Goal: Task Accomplishment & Management: Use online tool/utility

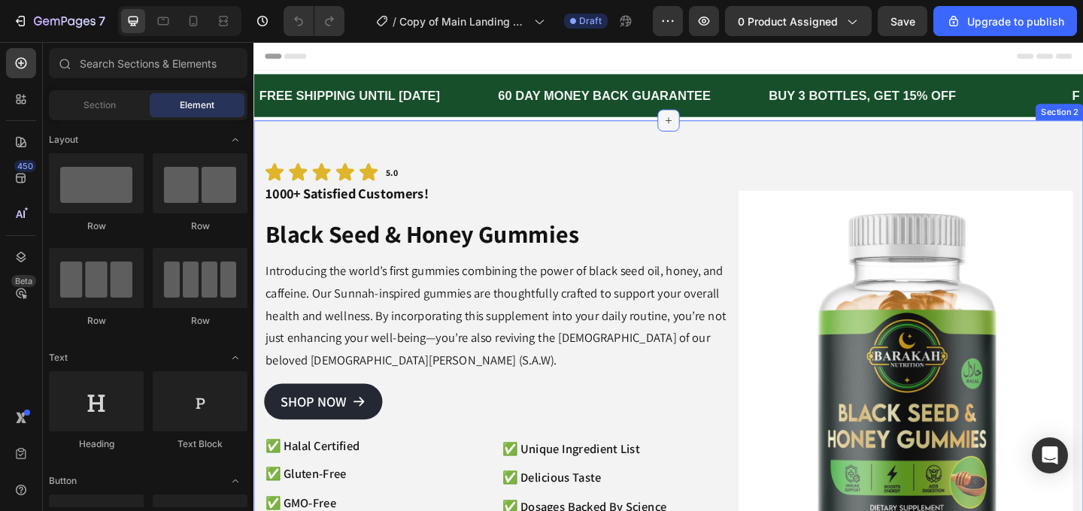
click at [699, 129] on icon at bounding box center [705, 127] width 12 height 12
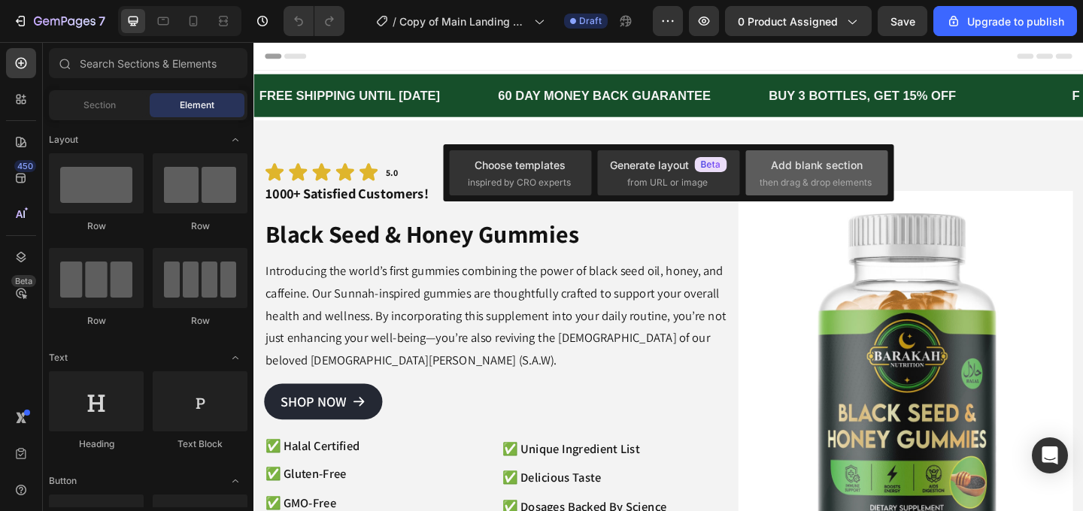
click at [772, 189] on span "then drag & drop elements" at bounding box center [816, 183] width 112 height 14
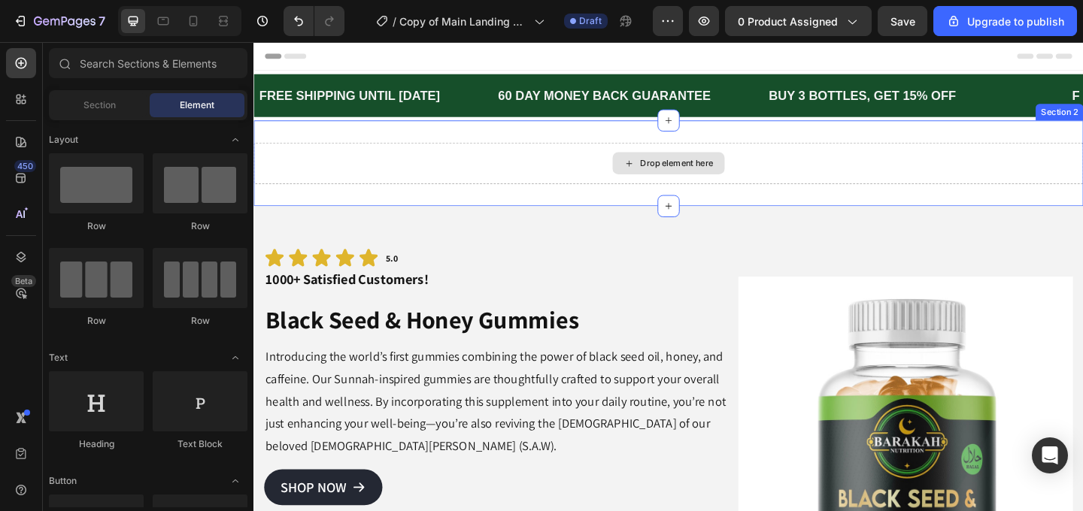
click at [730, 175] on div "Drop element here" at bounding box center [714, 174] width 80 height 12
click at [714, 175] on div "Drop element here" at bounding box center [714, 174] width 80 height 12
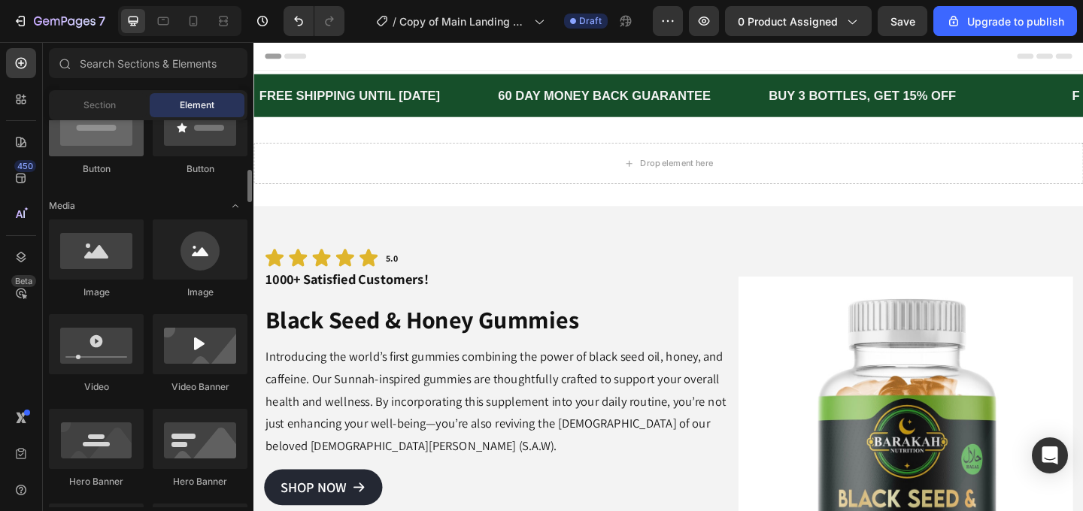
scroll to position [417, 0]
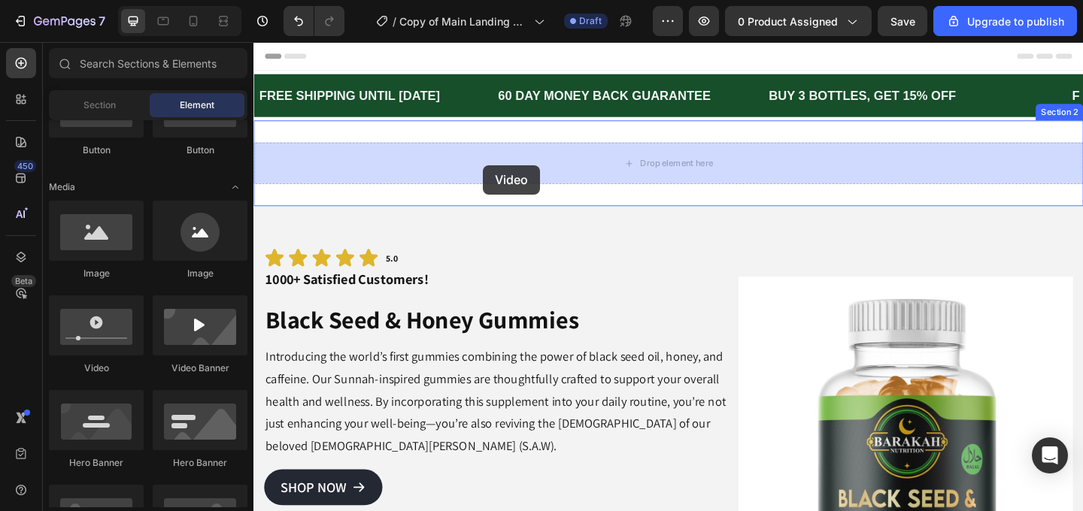
drag, startPoint x: 354, startPoint y: 378, endPoint x: 503, endPoint y: 176, distance: 251.2
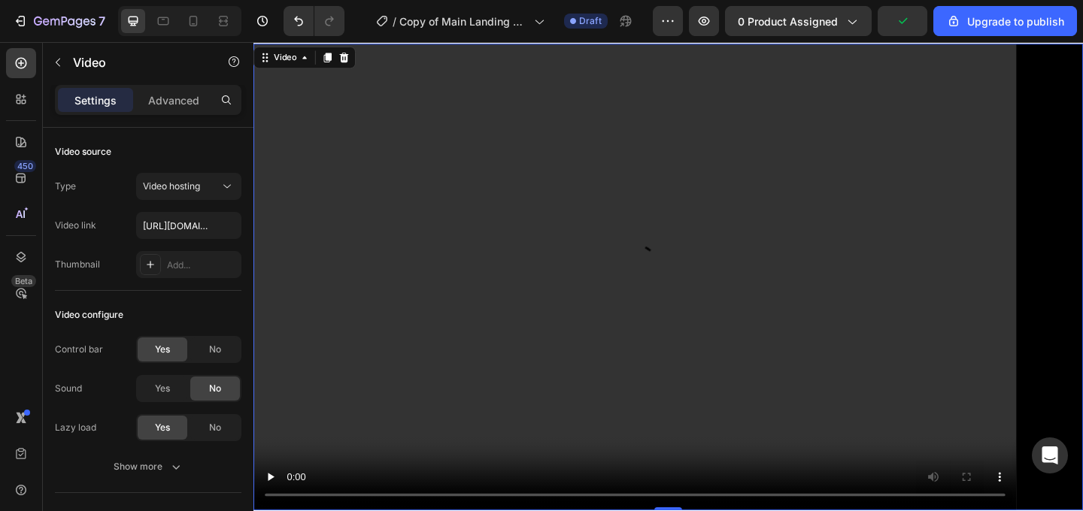
scroll to position [102, 0]
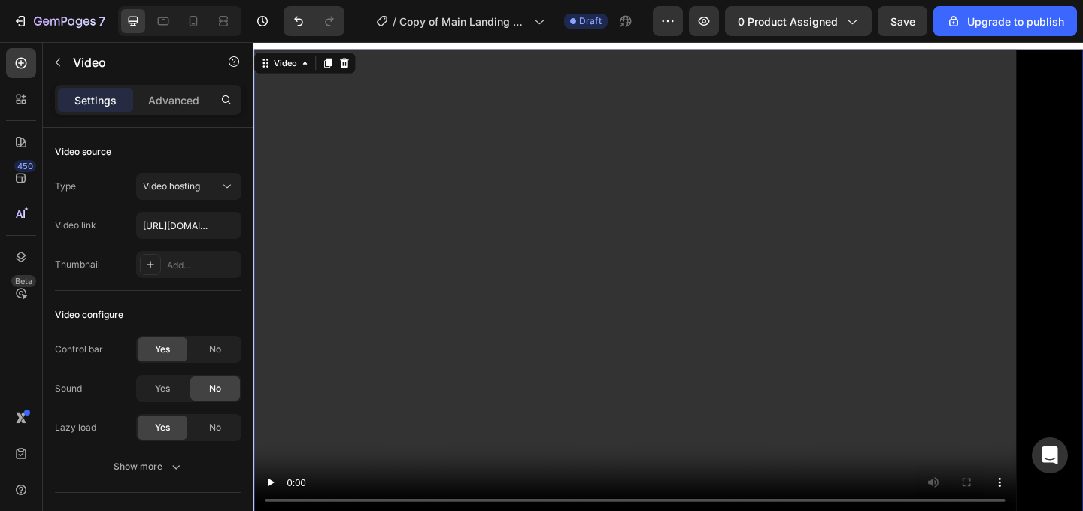
click at [617, 260] on video at bounding box center [704, 304] width 902 height 508
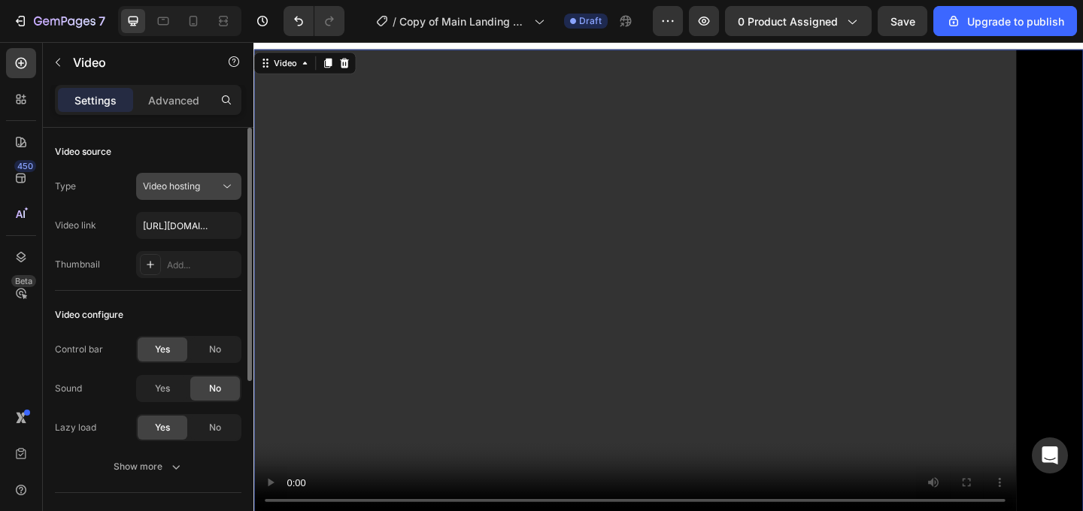
click at [199, 188] on span "Video hosting" at bounding box center [171, 185] width 57 height 11
click at [166, 148] on div "Video source" at bounding box center [148, 152] width 186 height 24
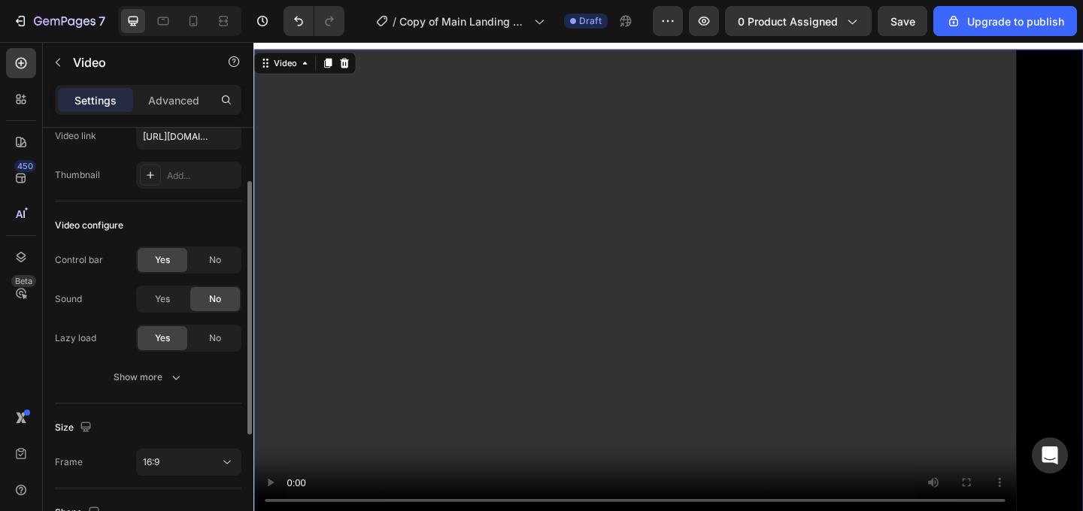
scroll to position [119, 0]
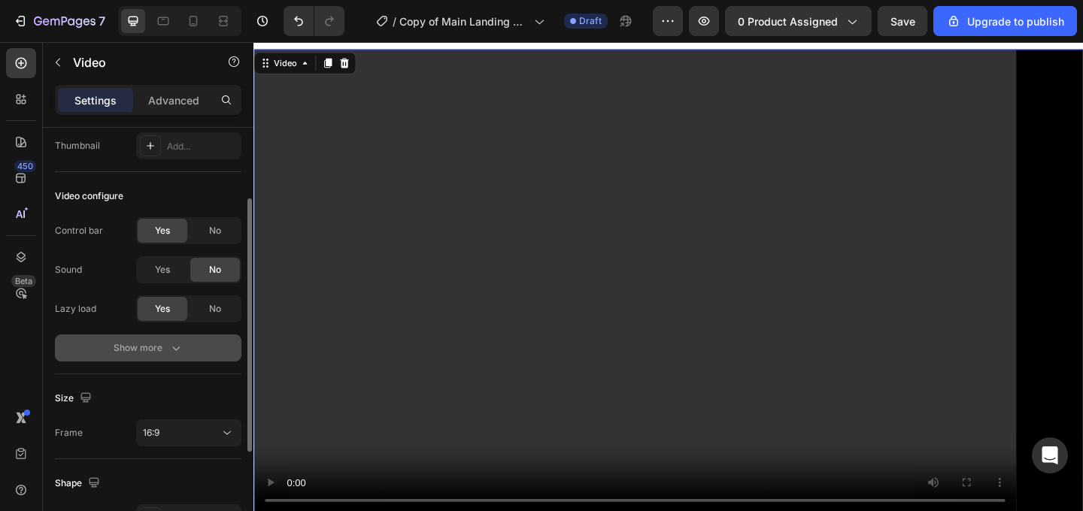
click at [164, 349] on div "Show more" at bounding box center [149, 348] width 70 height 15
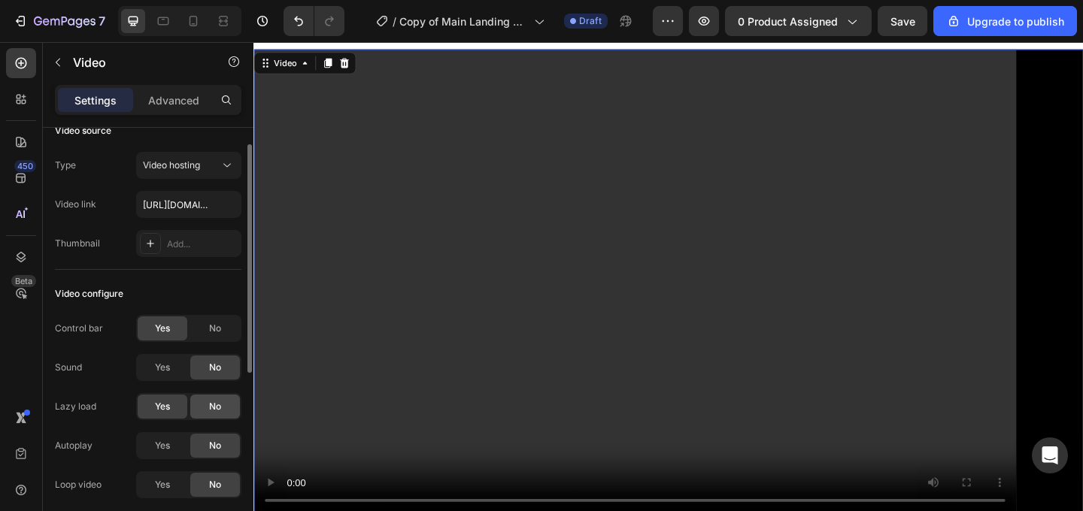
scroll to position [0, 0]
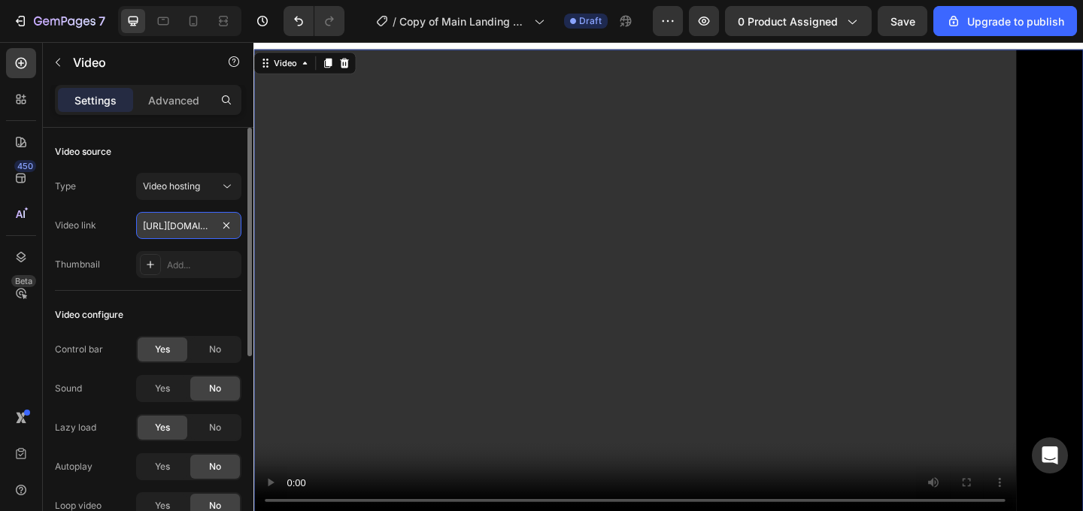
click at [190, 216] on input "https://cdn.shopify.com/videos/c/o/v/2cd3deb506b54b009063f7270ab5cf2e.mp4" at bounding box center [188, 225] width 105 height 27
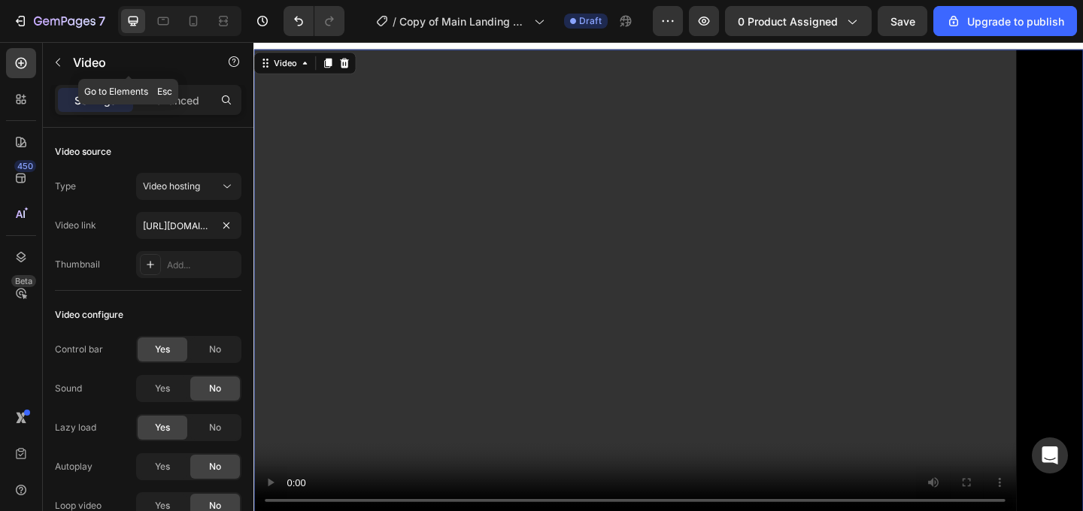
click at [58, 62] on icon "button" at bounding box center [58, 62] width 12 height 12
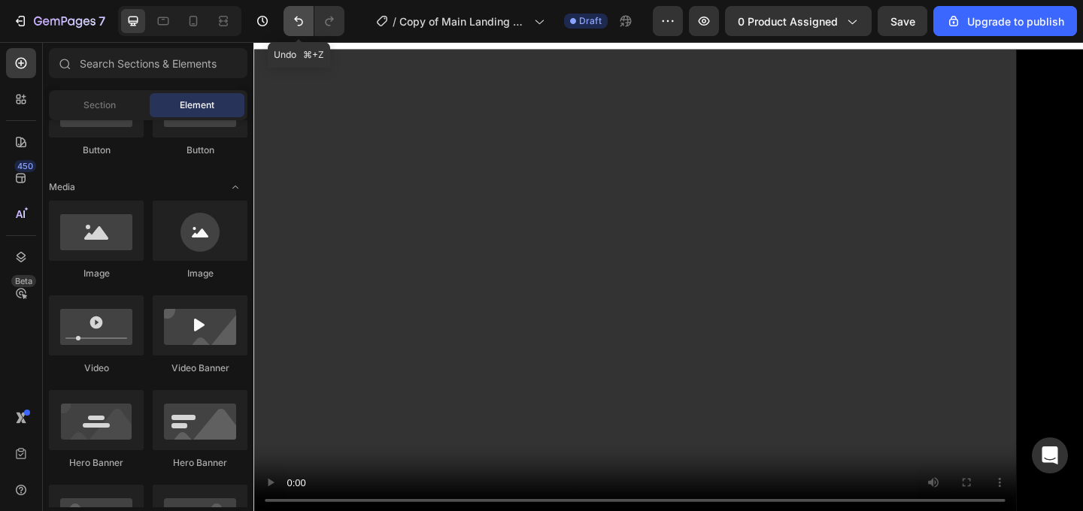
click at [296, 24] on icon "Undo/Redo" at bounding box center [298, 21] width 15 height 15
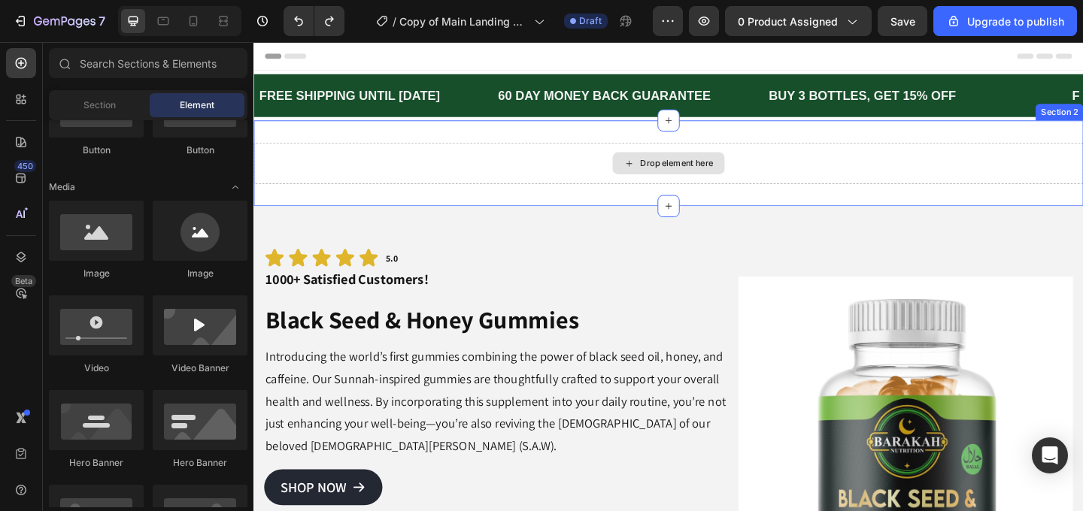
click at [700, 173] on div "Drop element here" at bounding box center [714, 174] width 80 height 12
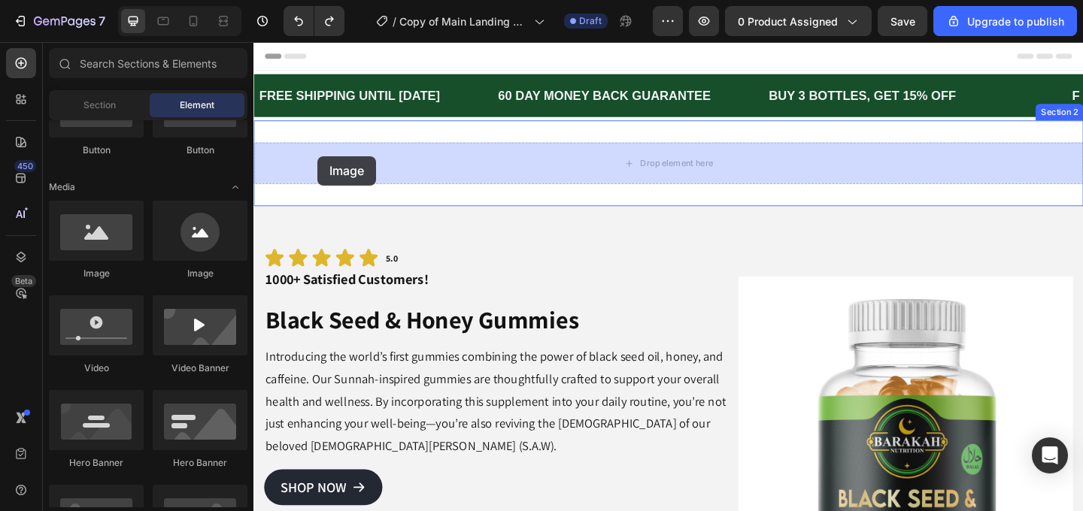
drag, startPoint x: 326, startPoint y: 292, endPoint x: 323, endPoint y: 166, distance: 125.6
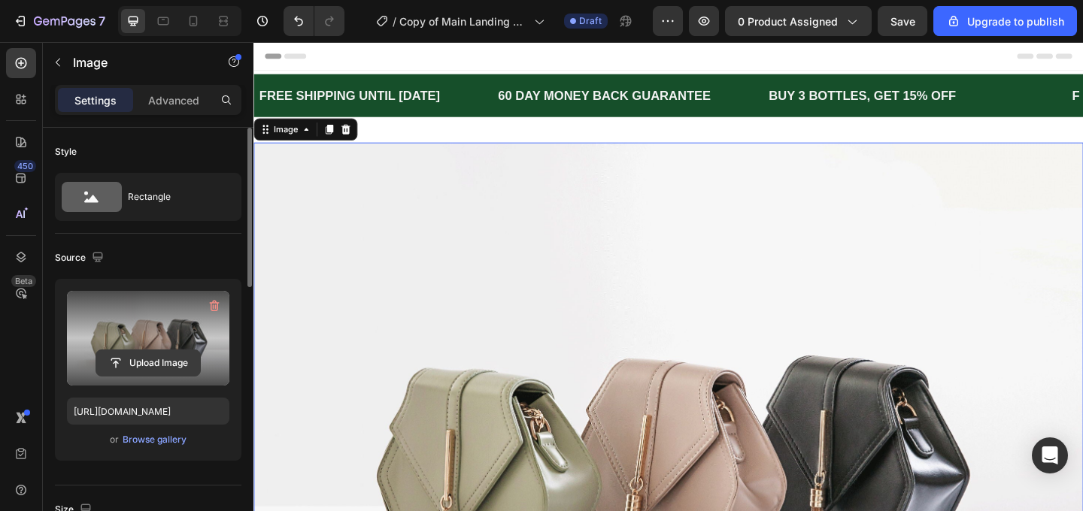
click at [148, 359] on input "file" at bounding box center [148, 363] width 104 height 26
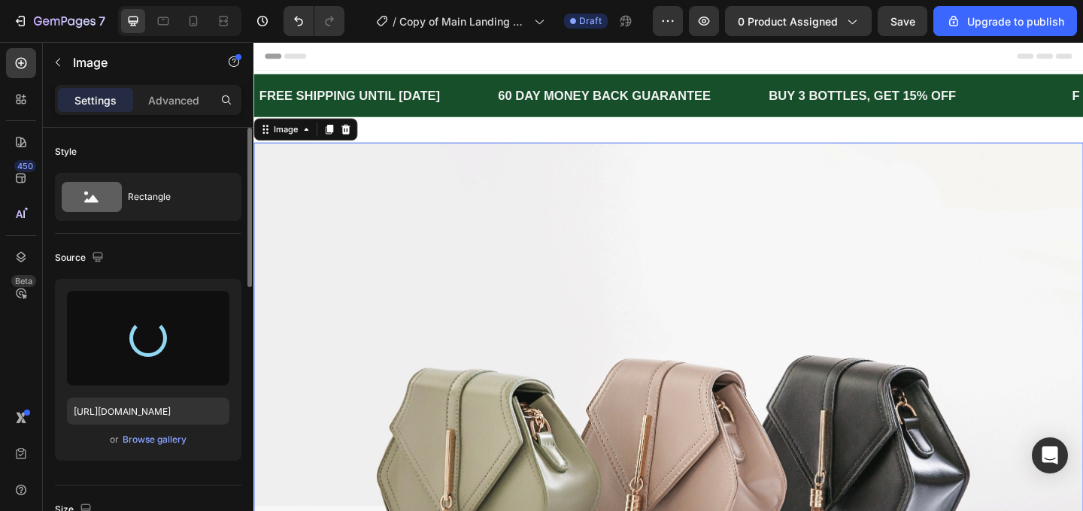
type input "https://cdn.shopify.com/s/files/1/0638/4972/6022/files/gempages_558629651270862…"
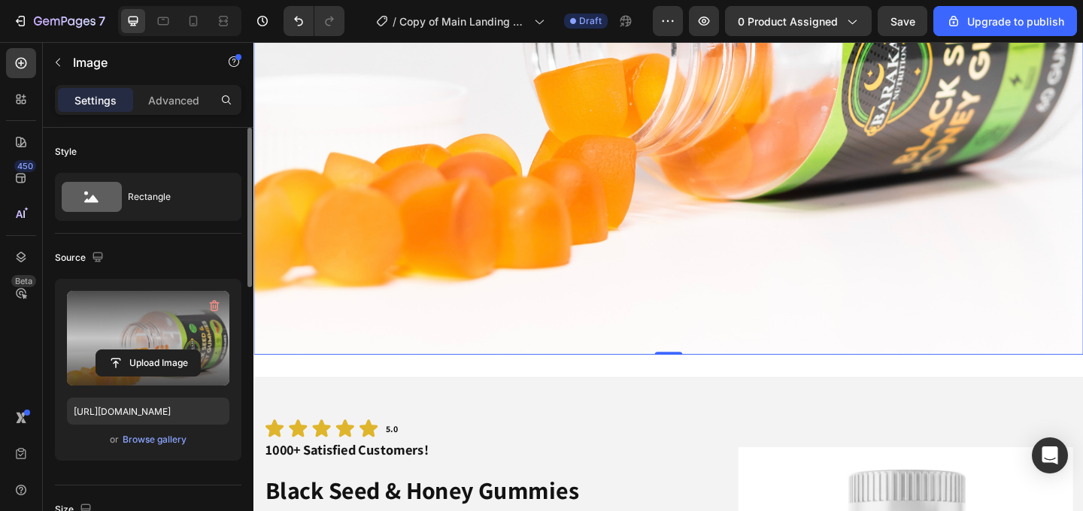
scroll to position [521, 0]
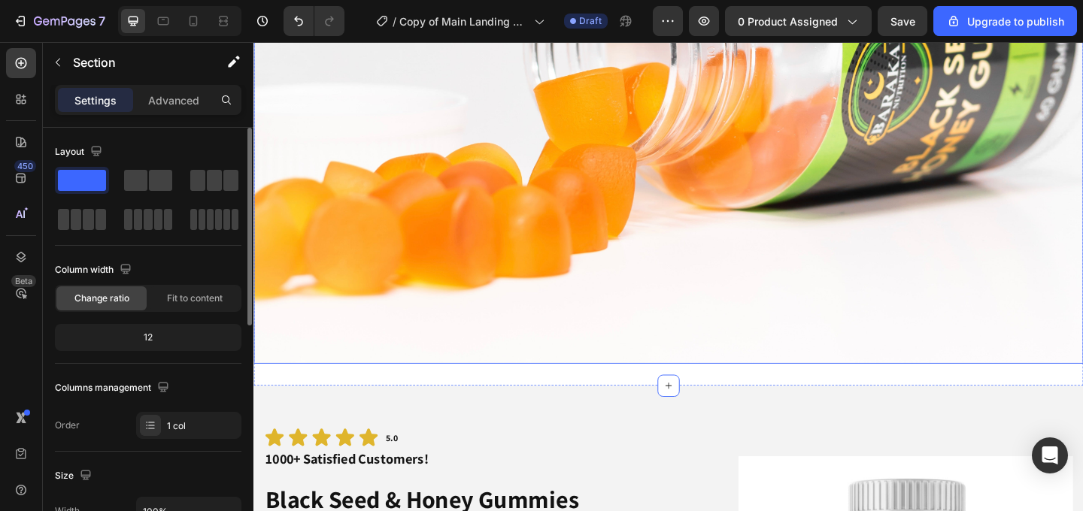
click at [696, 364] on img at bounding box center [704, 11] width 902 height 762
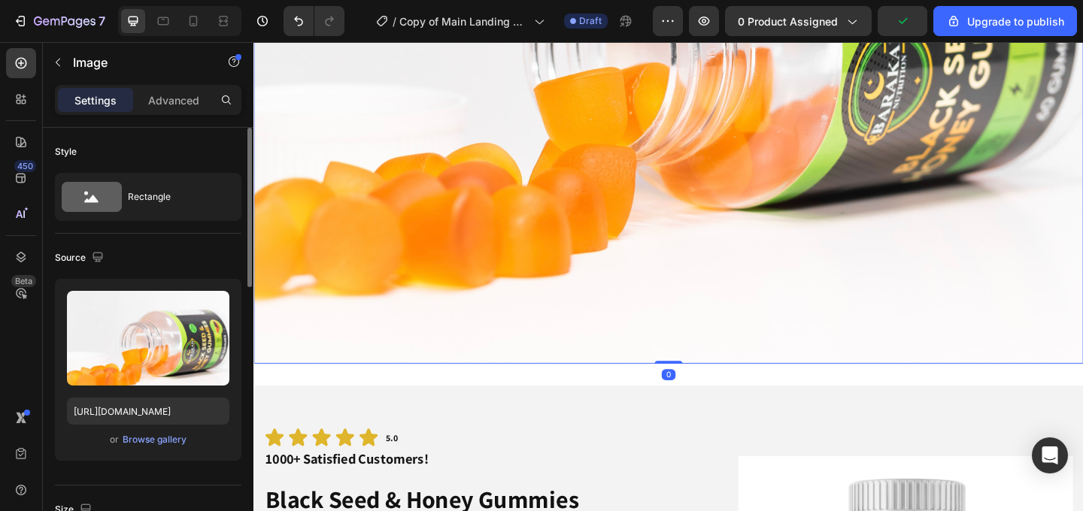
drag, startPoint x: 703, startPoint y: 389, endPoint x: 725, endPoint y: 282, distance: 109.0
click at [725, 282] on div "Image 0" at bounding box center [704, 11] width 902 height 762
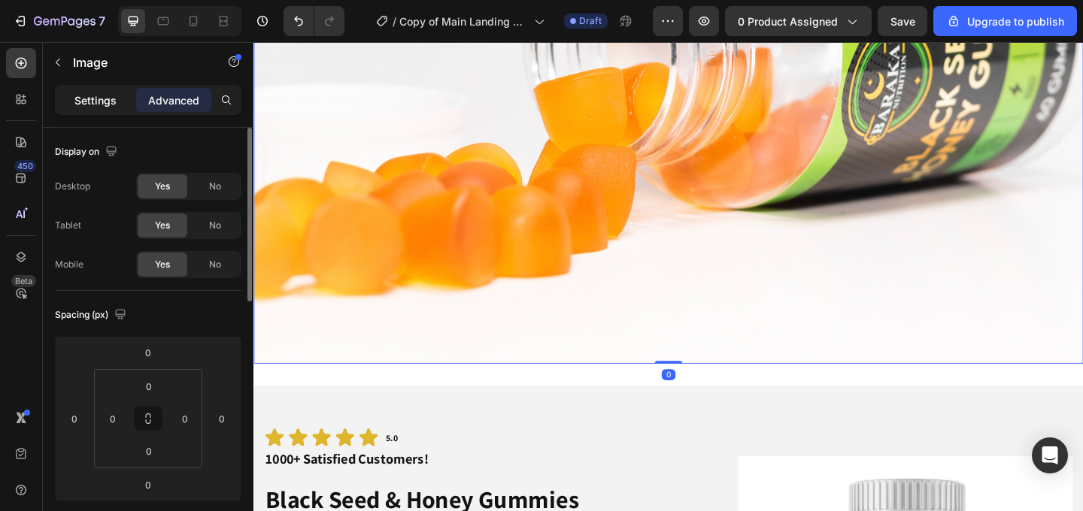
click at [108, 96] on p "Settings" at bounding box center [95, 100] width 42 height 16
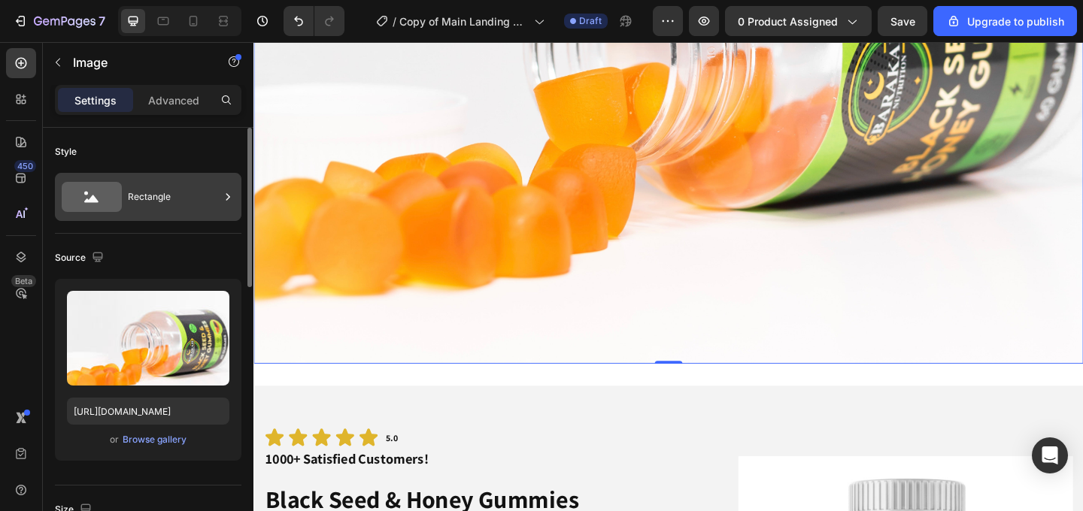
click at [180, 208] on div "Rectangle" at bounding box center [174, 197] width 92 height 35
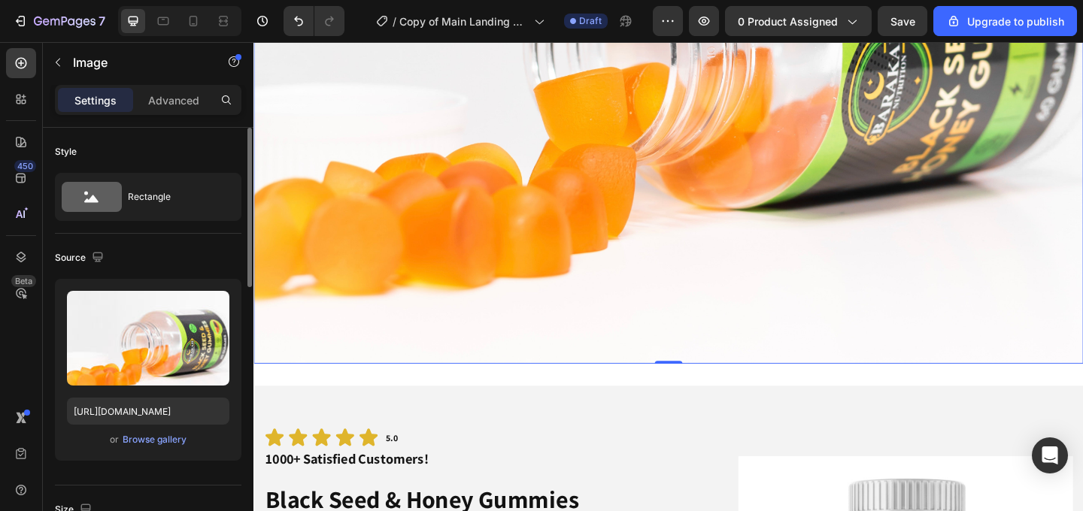
click at [218, 150] on div "Style" at bounding box center [148, 152] width 186 height 24
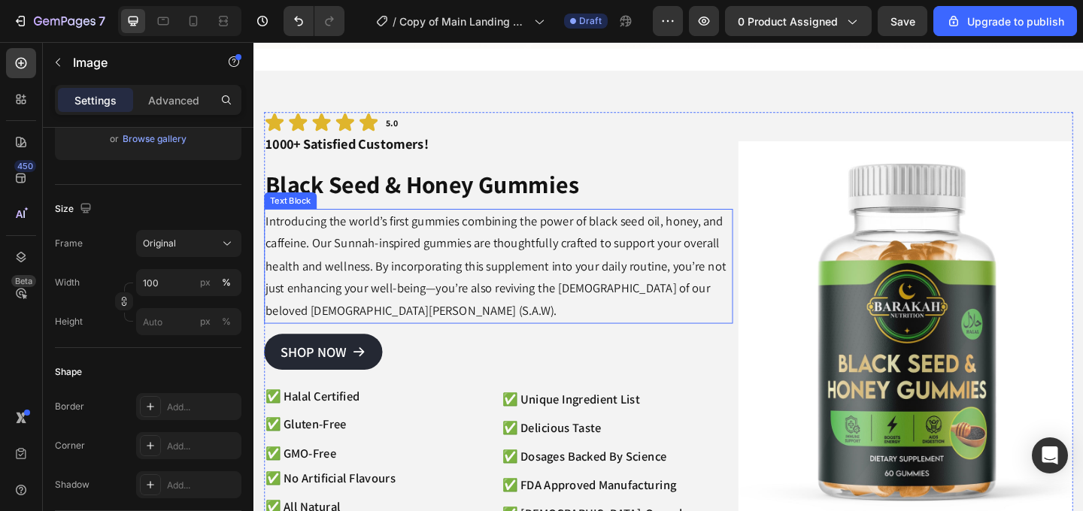
scroll to position [863, 0]
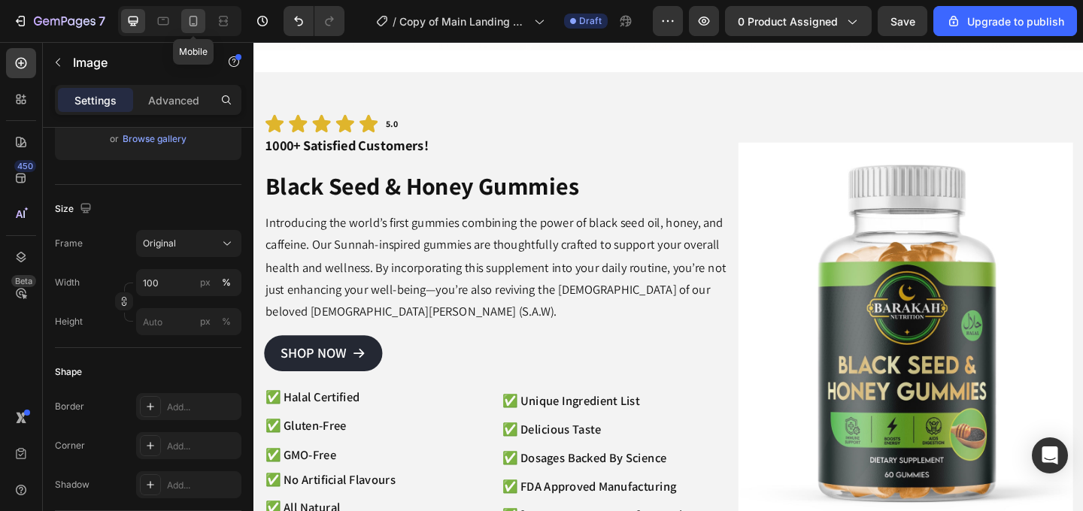
click at [195, 15] on icon at bounding box center [193, 21] width 15 height 15
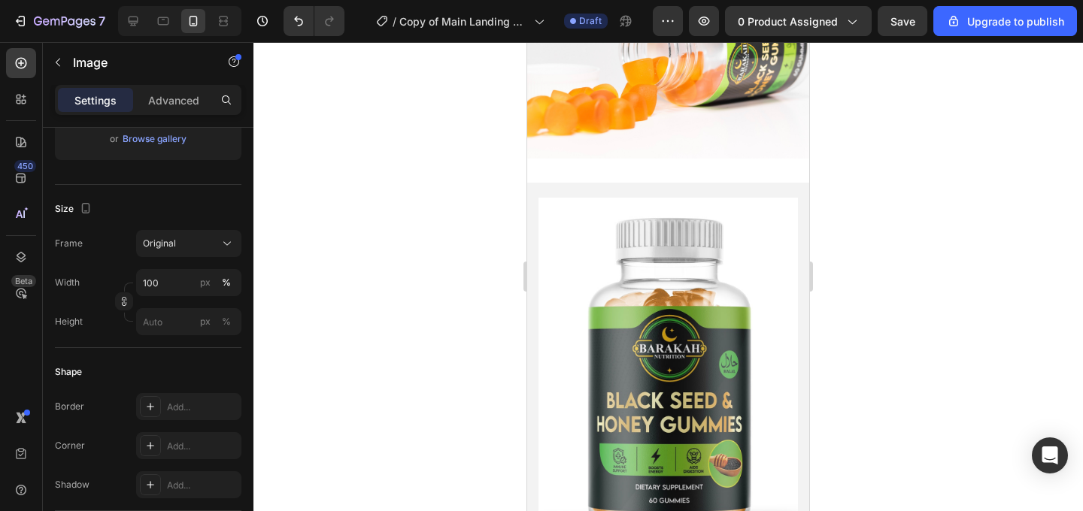
scroll to position [221, 0]
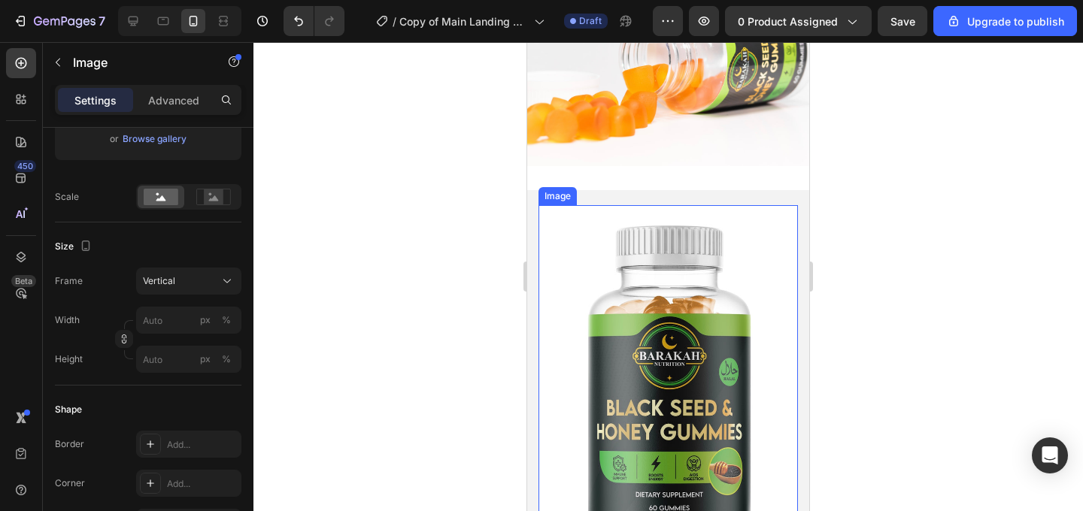
click at [713, 285] on img at bounding box center [667, 378] width 259 height 346
click at [639, 193] on icon at bounding box center [638, 191] width 12 height 12
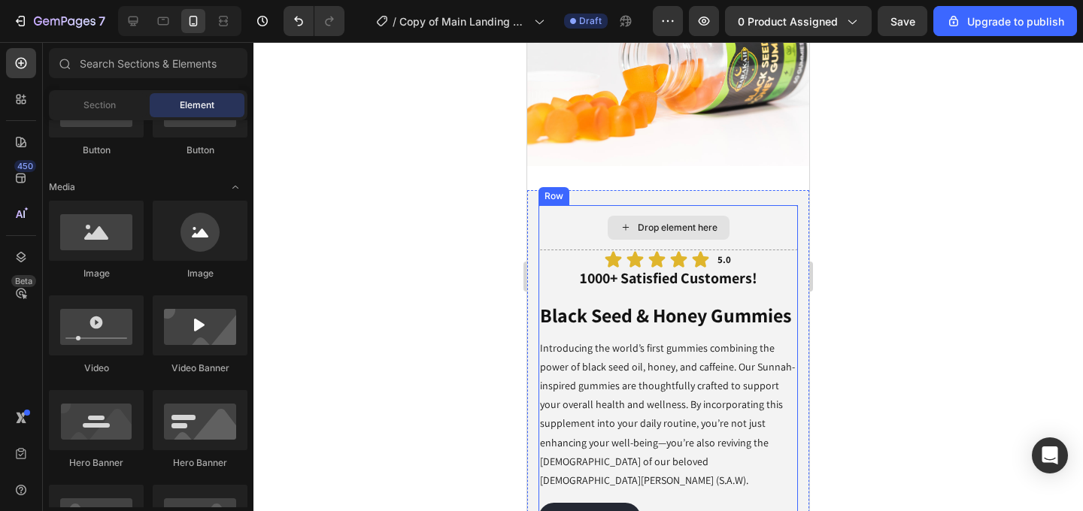
click at [745, 220] on div "Drop element here" at bounding box center [667, 227] width 259 height 45
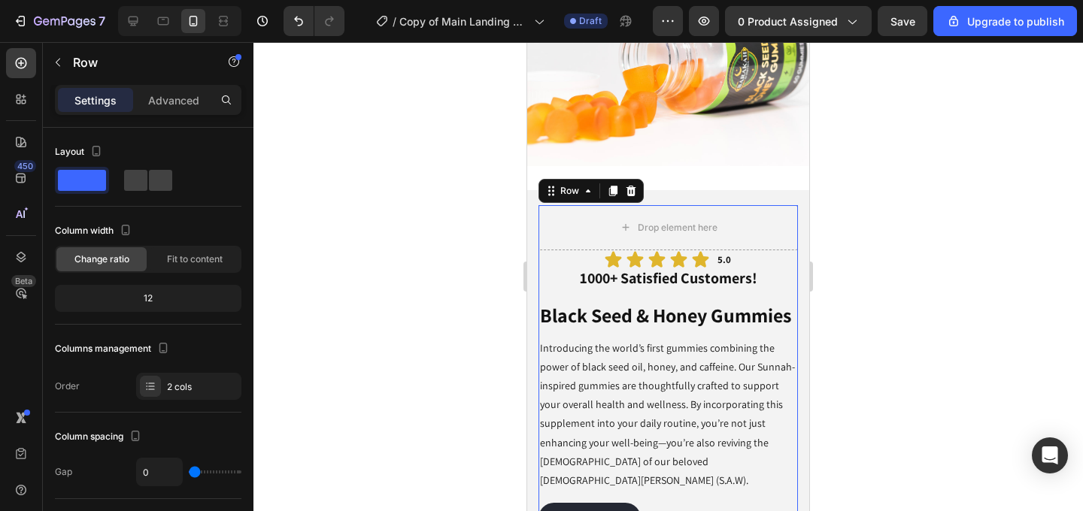
click at [956, 239] on div at bounding box center [667, 276] width 829 height 469
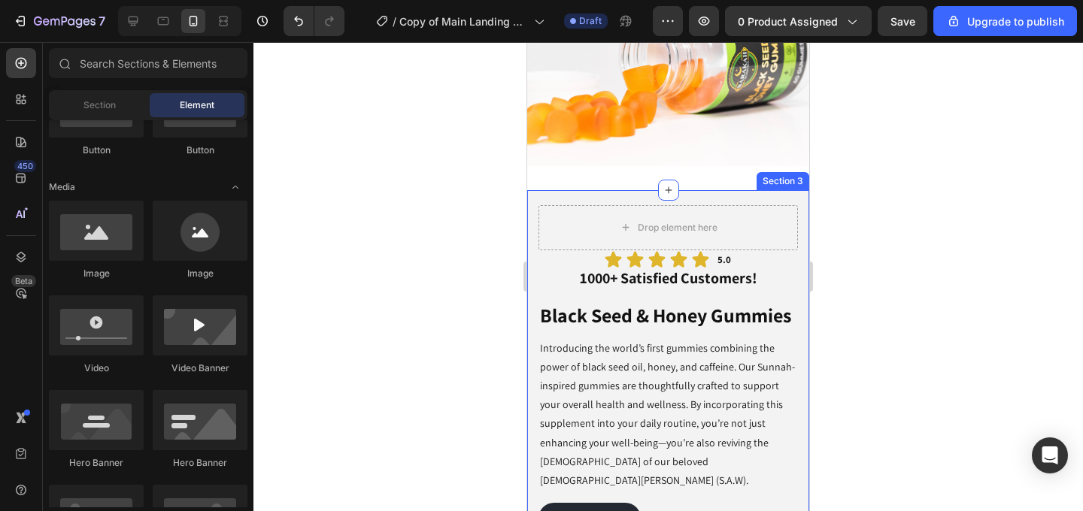
scroll to position [0, 0]
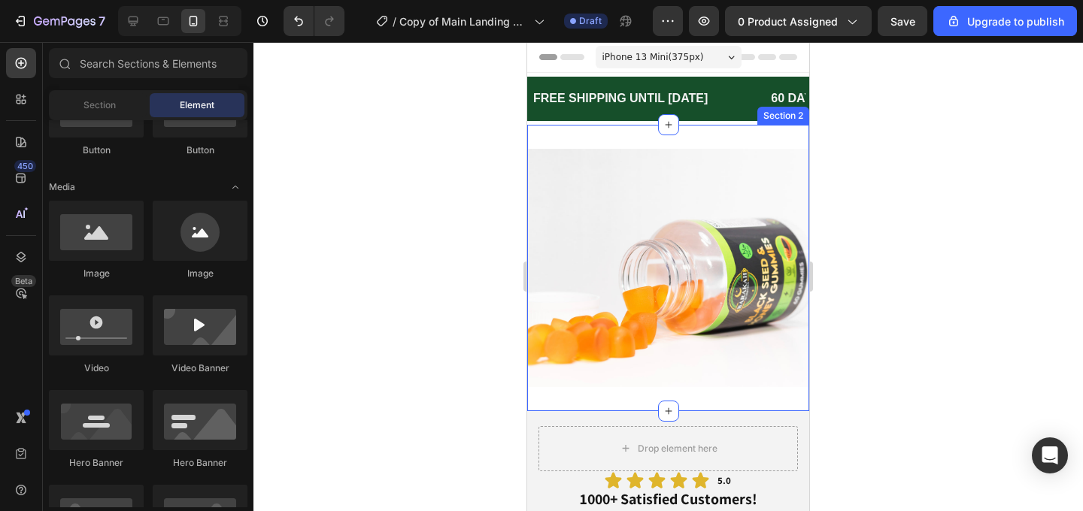
click at [741, 133] on div "Image Section 2" at bounding box center [668, 268] width 282 height 287
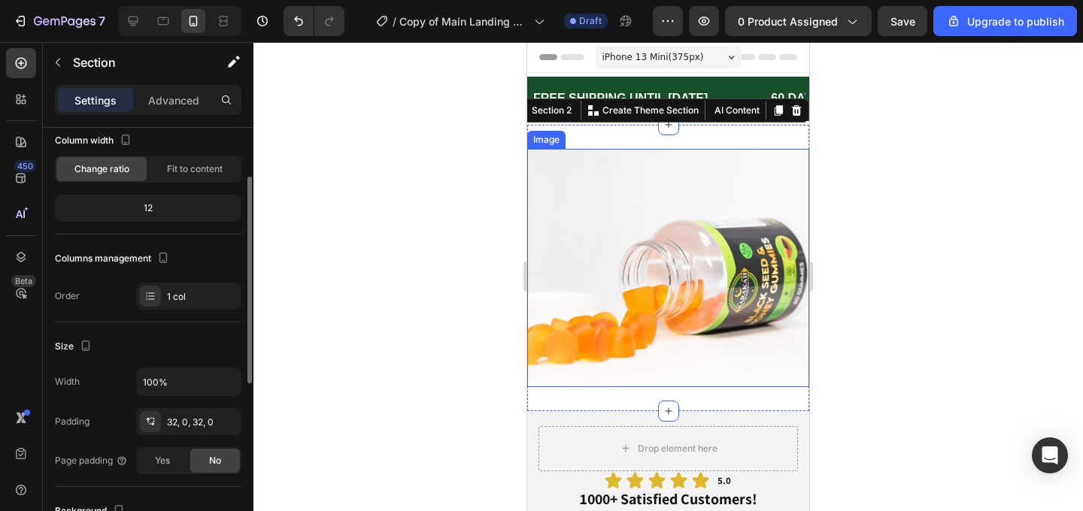
scroll to position [112, 0]
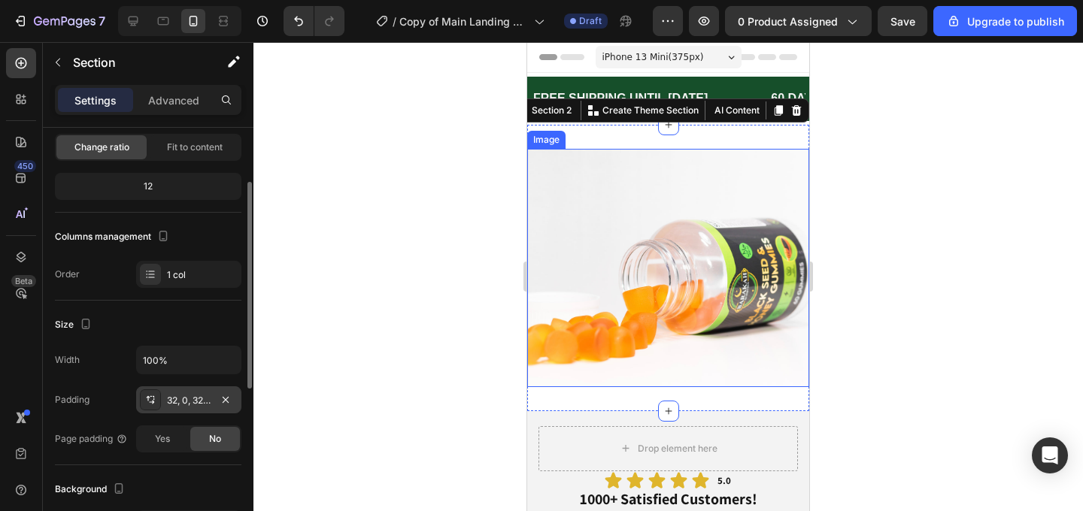
click at [186, 399] on div "32, 0, 32, 0" at bounding box center [189, 401] width 44 height 14
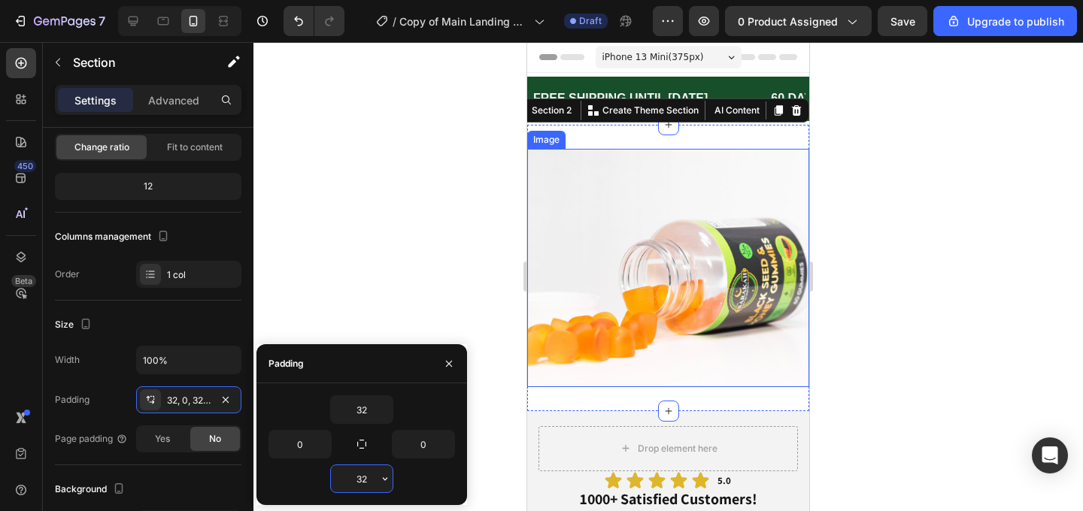
click at [357, 479] on input "32" at bounding box center [362, 478] width 62 height 27
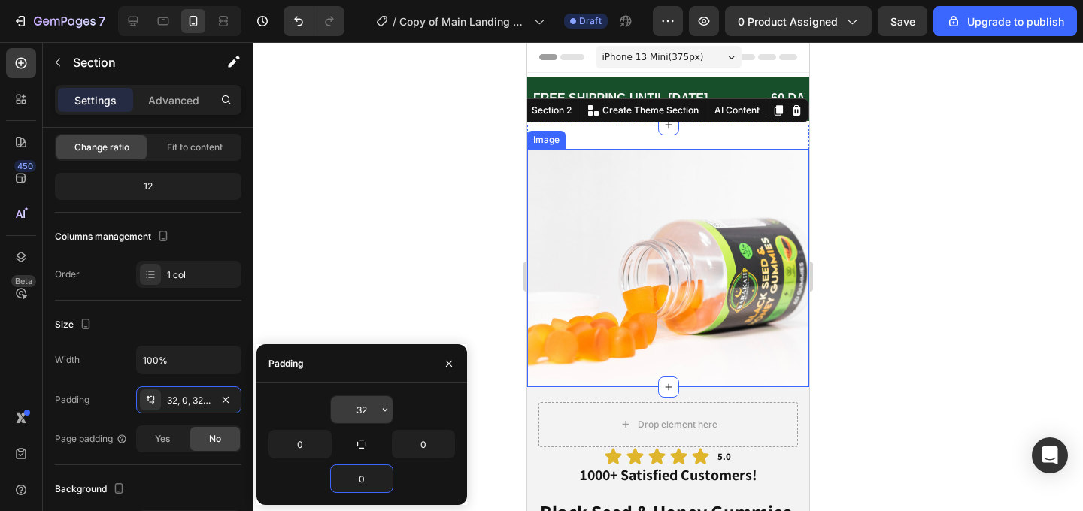
type input "0"
click at [368, 418] on input "32" at bounding box center [362, 409] width 62 height 27
type input "0"
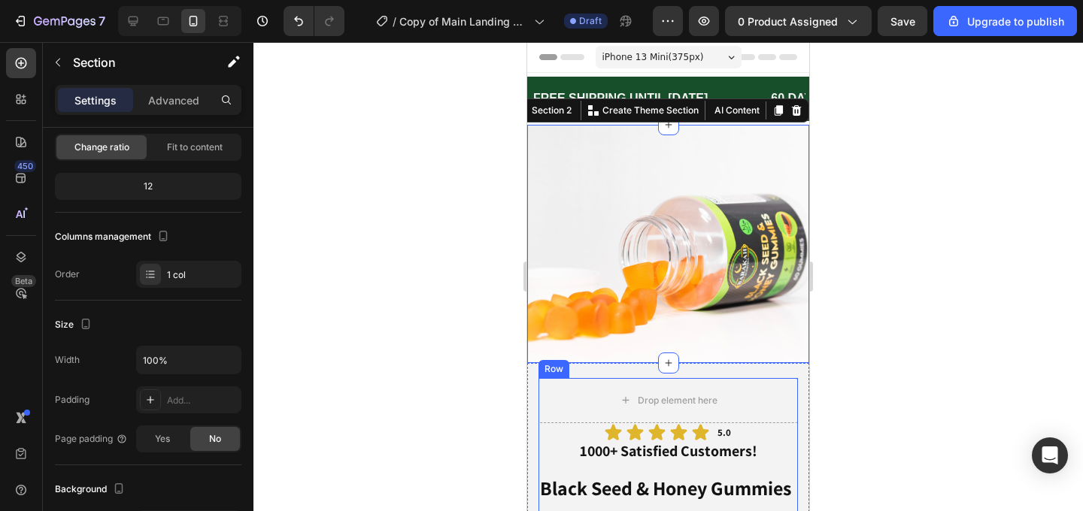
click at [844, 395] on div at bounding box center [667, 276] width 829 height 469
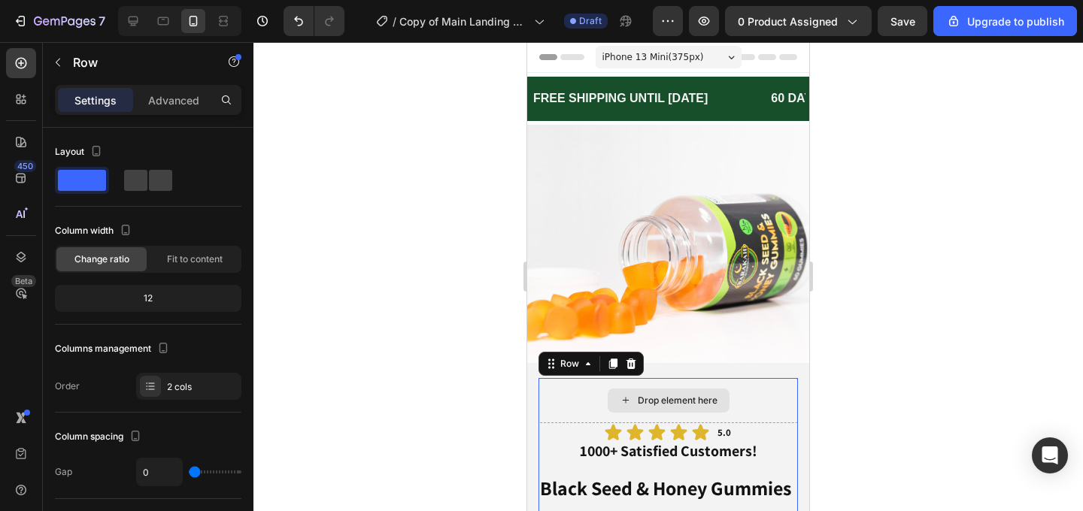
click at [763, 393] on div "Drop element here" at bounding box center [667, 400] width 259 height 45
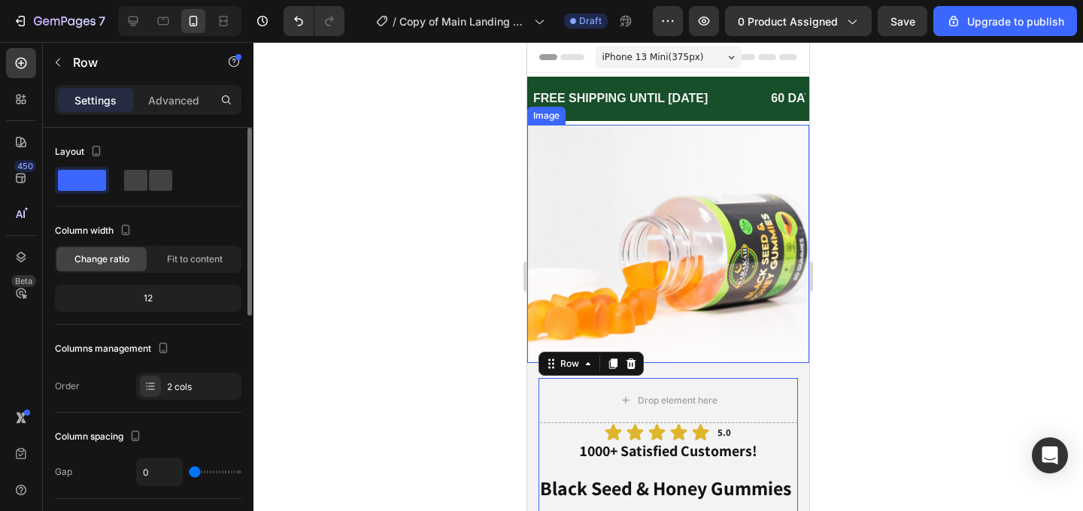
click at [80, 171] on span at bounding box center [82, 180] width 48 height 21
click at [148, 176] on div at bounding box center [148, 180] width 48 height 21
type input "8"
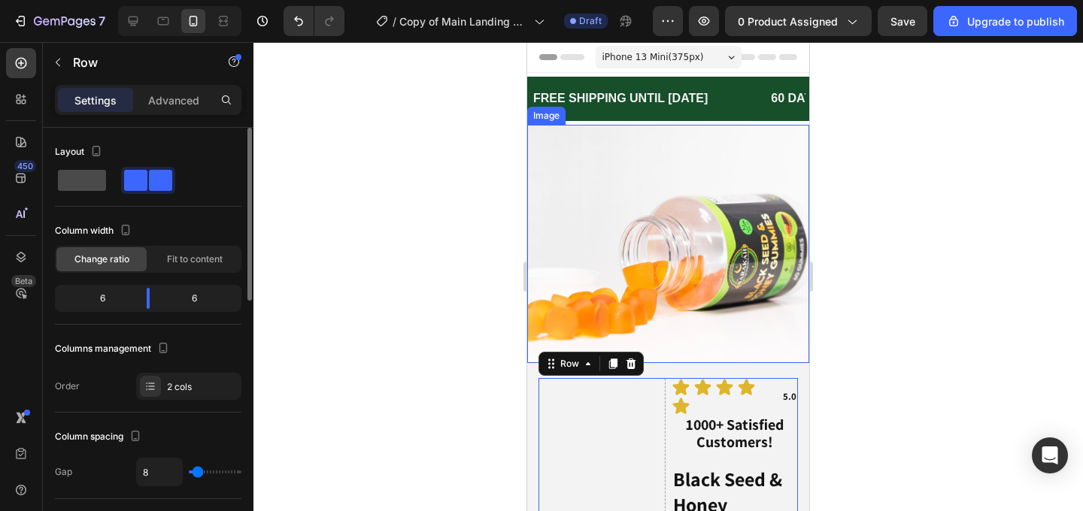
click at [86, 181] on span at bounding box center [82, 180] width 48 height 21
type input "0"
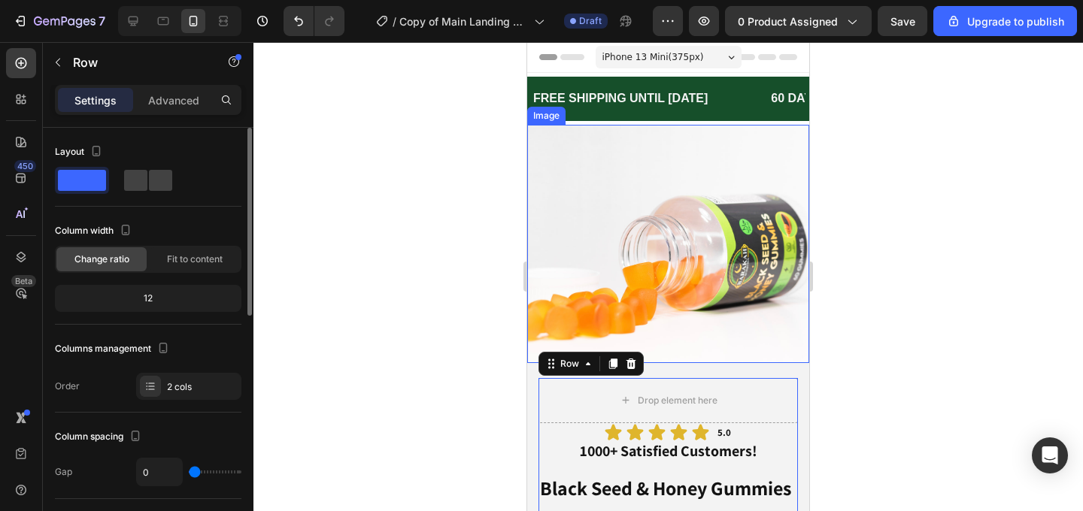
click at [86, 181] on span at bounding box center [82, 180] width 48 height 21
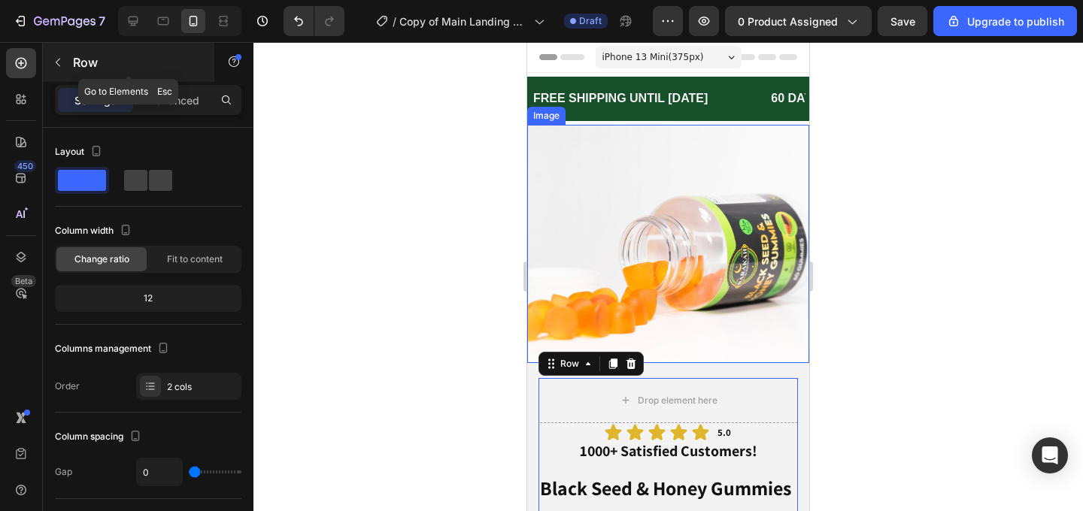
click at [59, 62] on icon "button" at bounding box center [58, 62] width 12 height 12
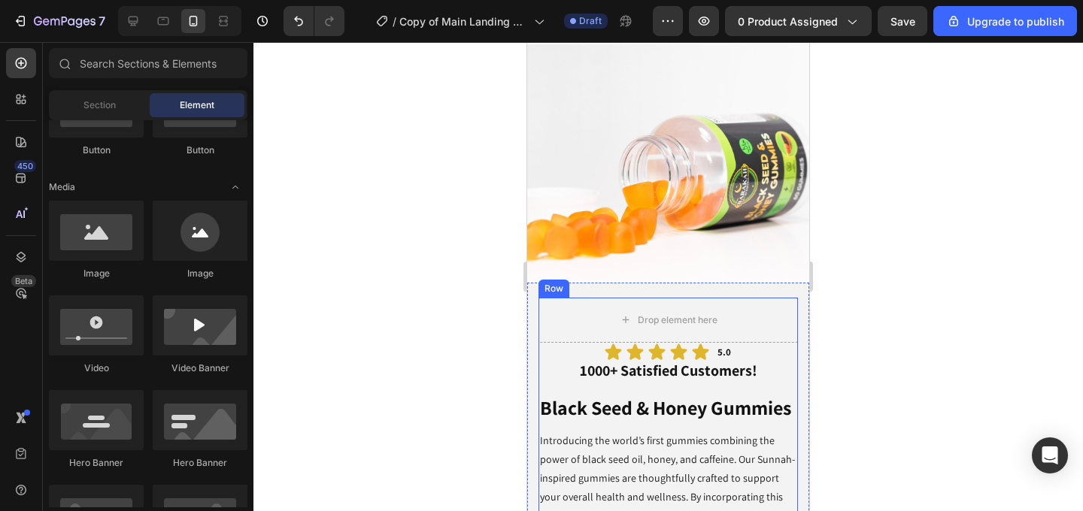
scroll to position [119, 0]
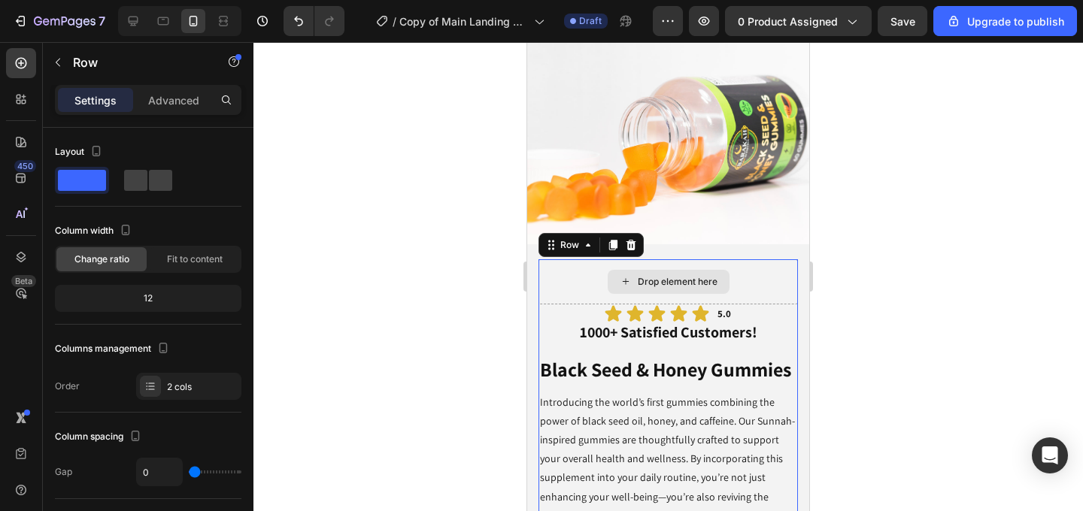
click at [749, 284] on div "Drop element here" at bounding box center [667, 281] width 259 height 45
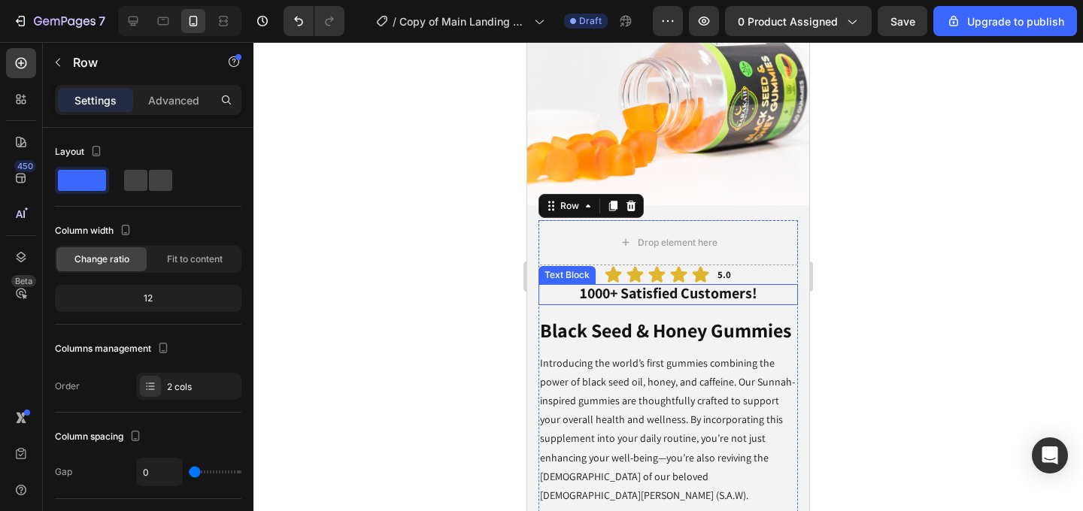
scroll to position [164, 0]
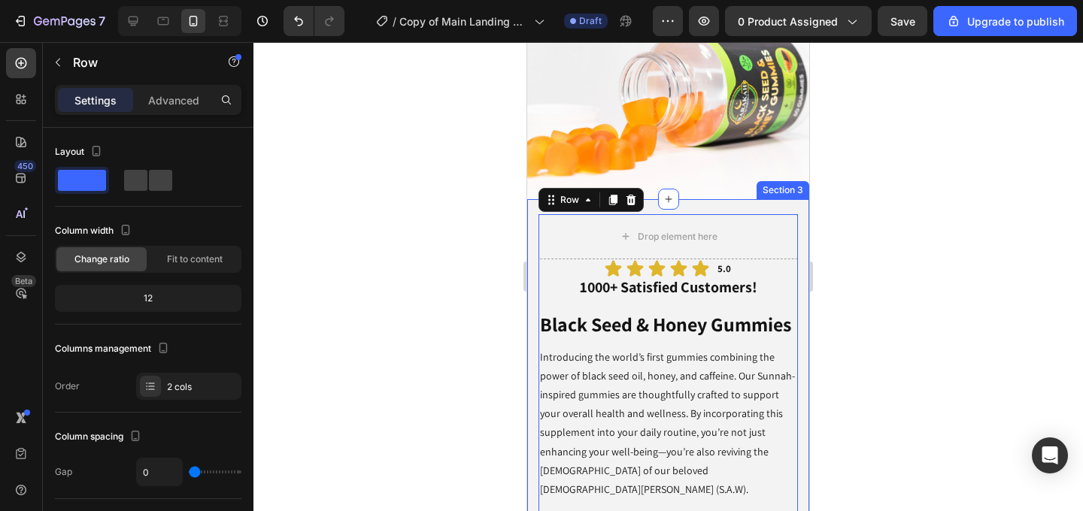
click at [801, 208] on div "Icon Icon Icon Icon Icon Icon List 5.0 Text Block Row 1000+ Satisfied Customers…" at bounding box center [668, 511] width 282 height 624
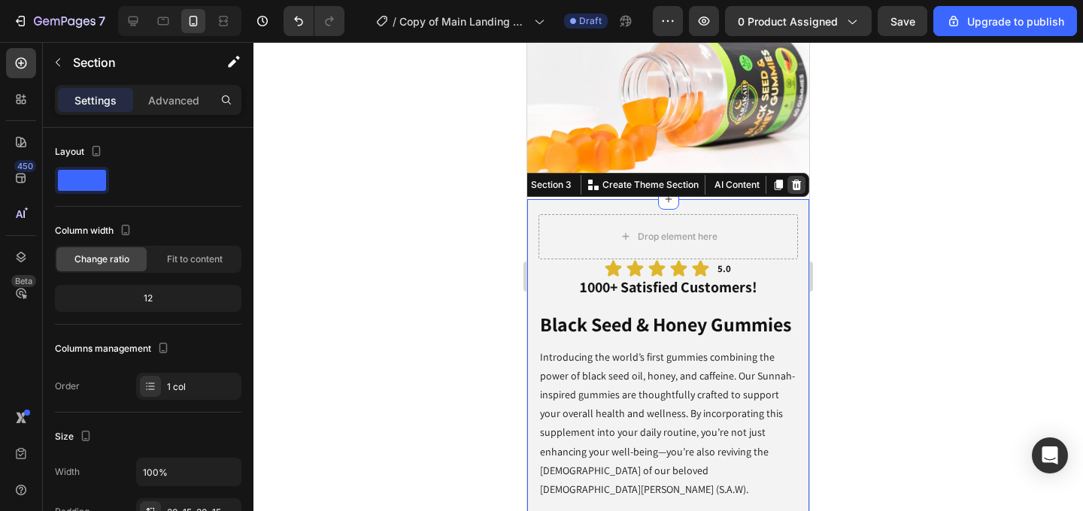
click at [799, 184] on icon at bounding box center [797, 184] width 10 height 11
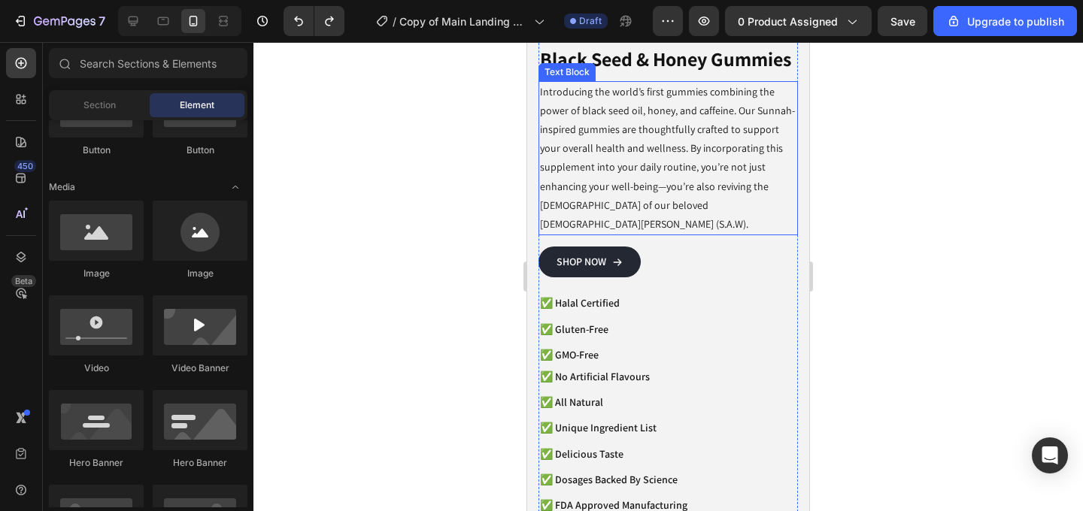
scroll to position [0, 0]
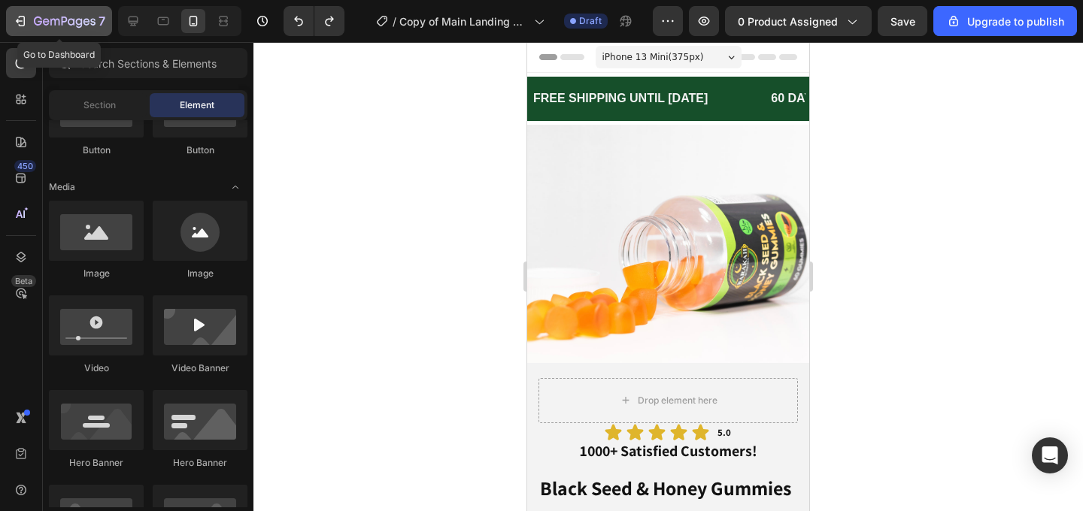
click at [11, 21] on button "7" at bounding box center [59, 21] width 106 height 30
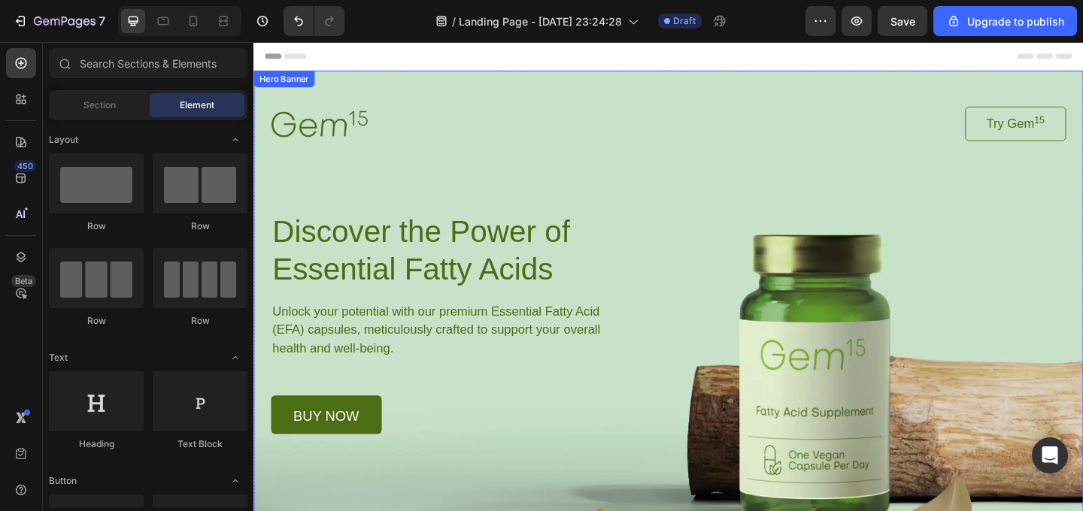
click at [866, 497] on div "Background Image" at bounding box center [704, 357] width 902 height 569
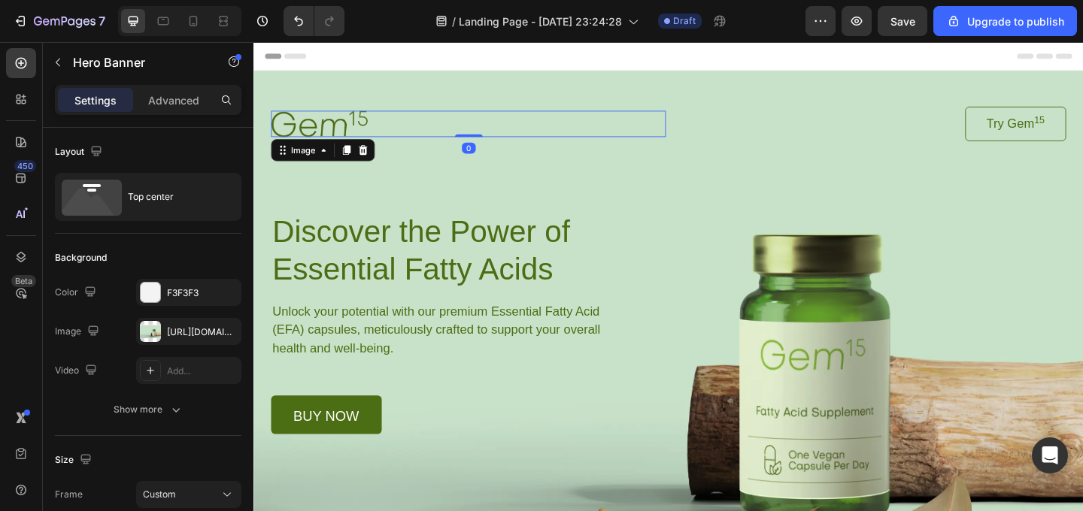
click at [339, 137] on img at bounding box center [324, 131] width 105 height 28
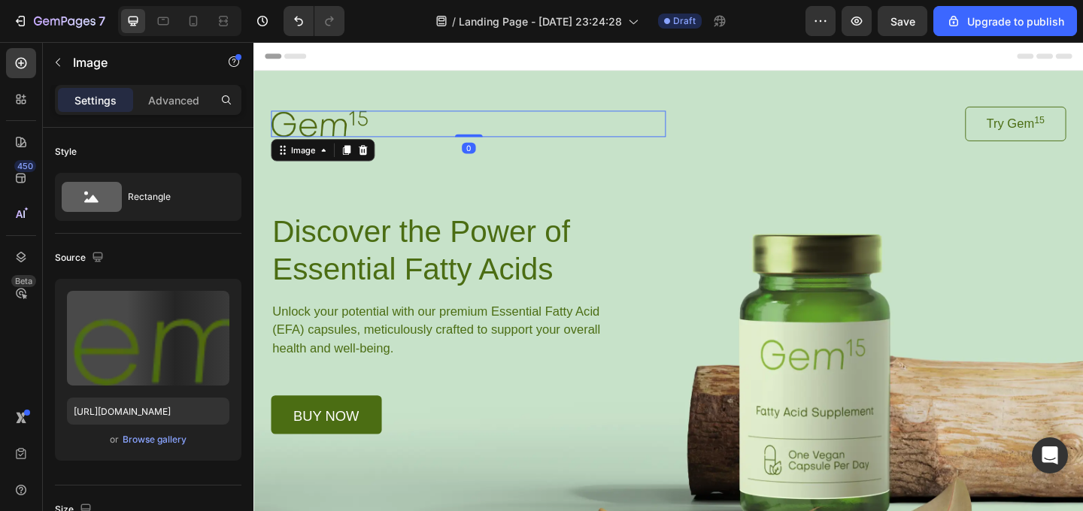
click at [339, 137] on img at bounding box center [324, 131] width 105 height 28
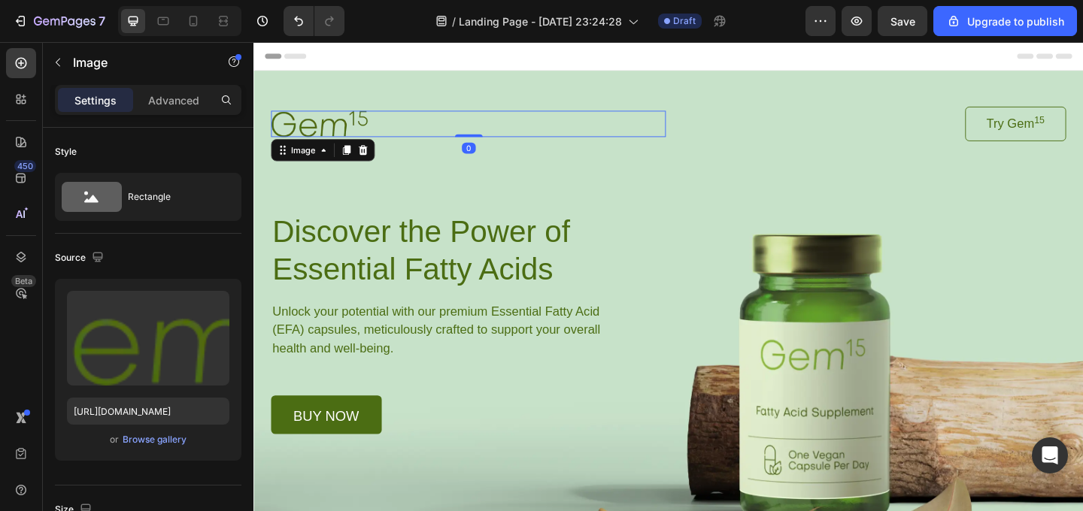
click at [339, 137] on img at bounding box center [324, 131] width 105 height 28
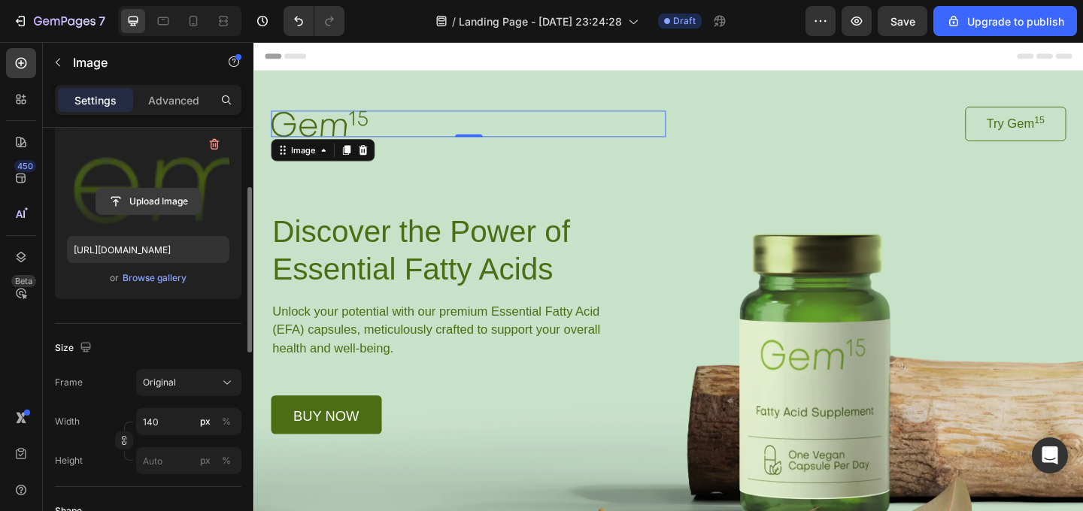
scroll to position [159, 0]
click at [157, 218] on label at bounding box center [148, 179] width 162 height 95
click at [157, 217] on input "file" at bounding box center [148, 204] width 104 height 26
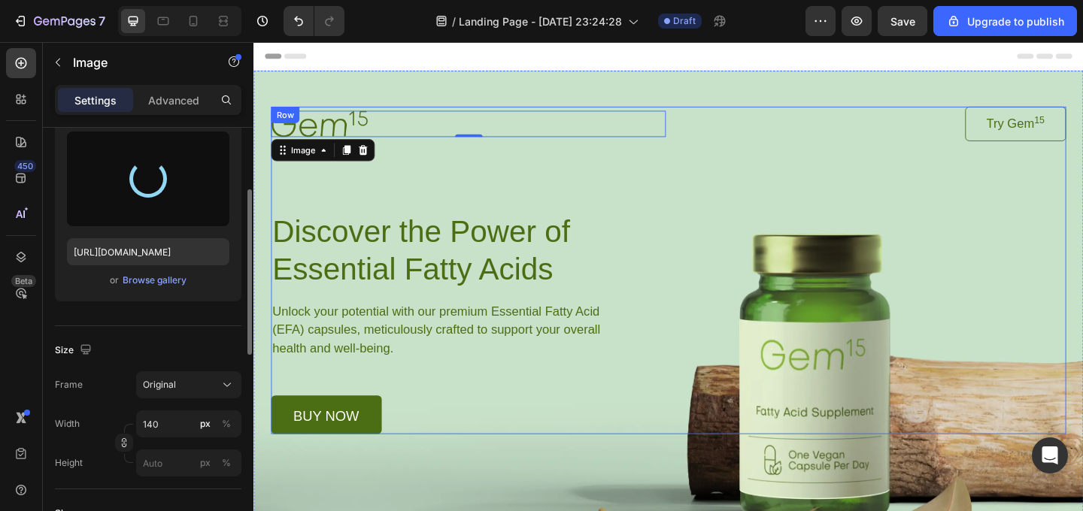
type input "[URL][DOMAIN_NAME]"
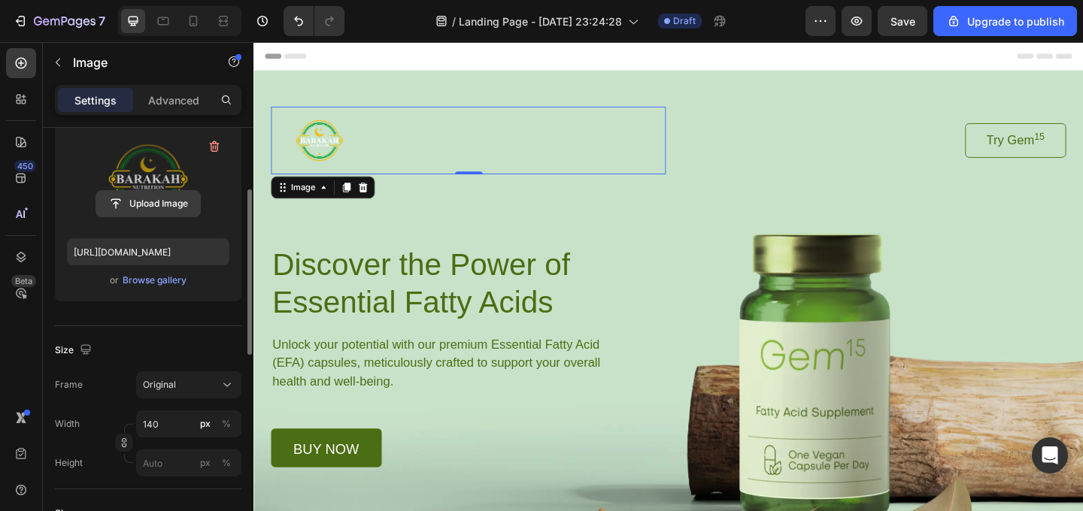
click at [162, 207] on input "file" at bounding box center [148, 204] width 104 height 26
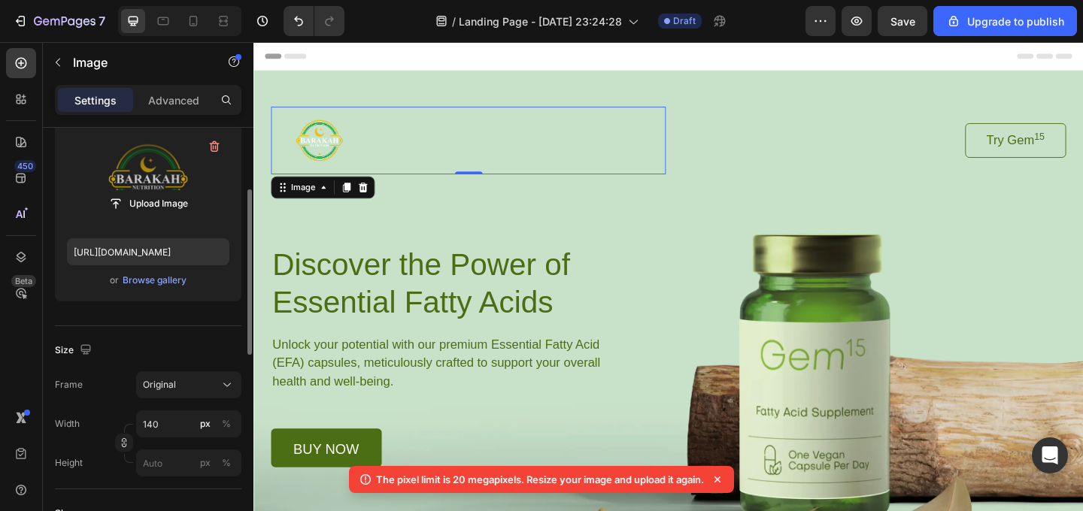
click at [330, 146] on img at bounding box center [324, 149] width 105 height 74
click at [744, 191] on div "Image 0 Try Gem 15 Button Row Discover the Power of Essential Fatty Acids Headi…" at bounding box center [704, 308] width 865 height 393
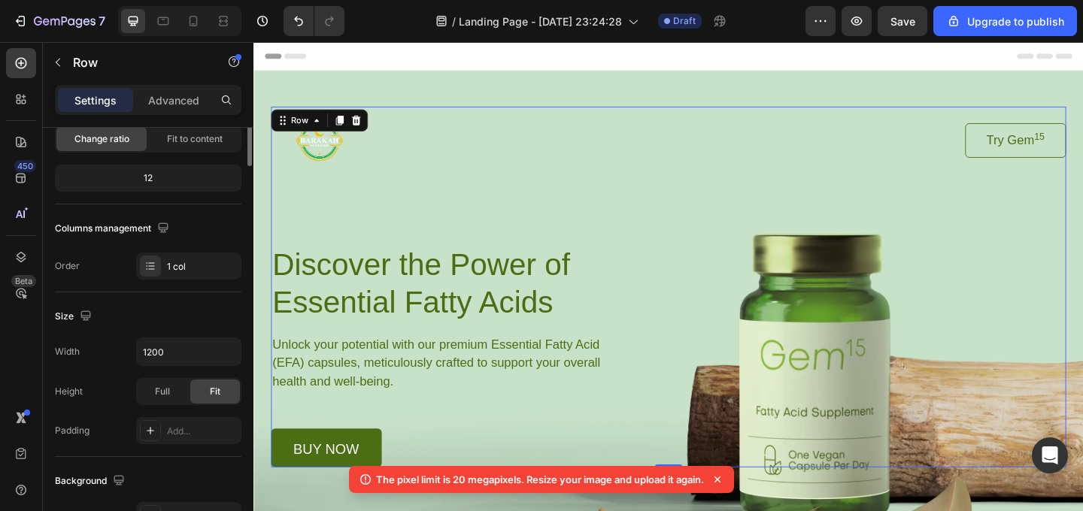
scroll to position [0, 0]
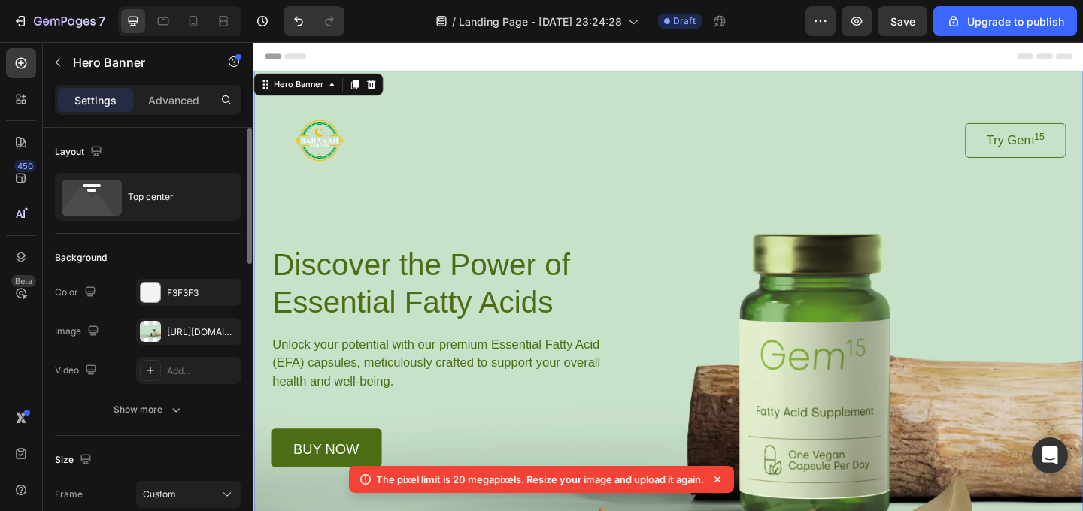
click at [767, 90] on div "Image Try Gem 15 Button Row Discover the Power of Essential Fatty Acids Heading…" at bounding box center [704, 289] width 902 height 432
click at [183, 334] on div "[URL][DOMAIN_NAME]" at bounding box center [189, 333] width 44 height 14
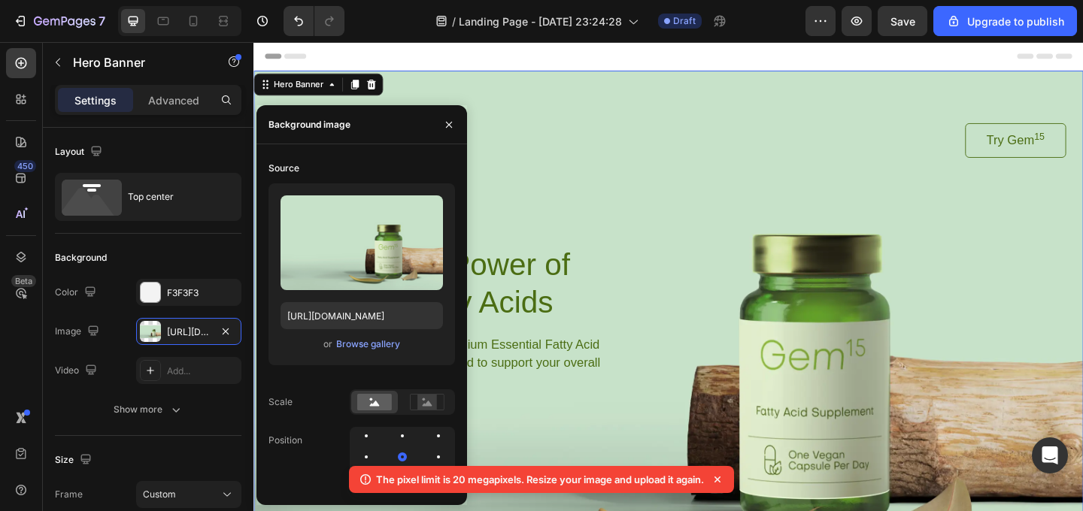
click at [648, 49] on div "Header" at bounding box center [704, 57] width 878 height 30
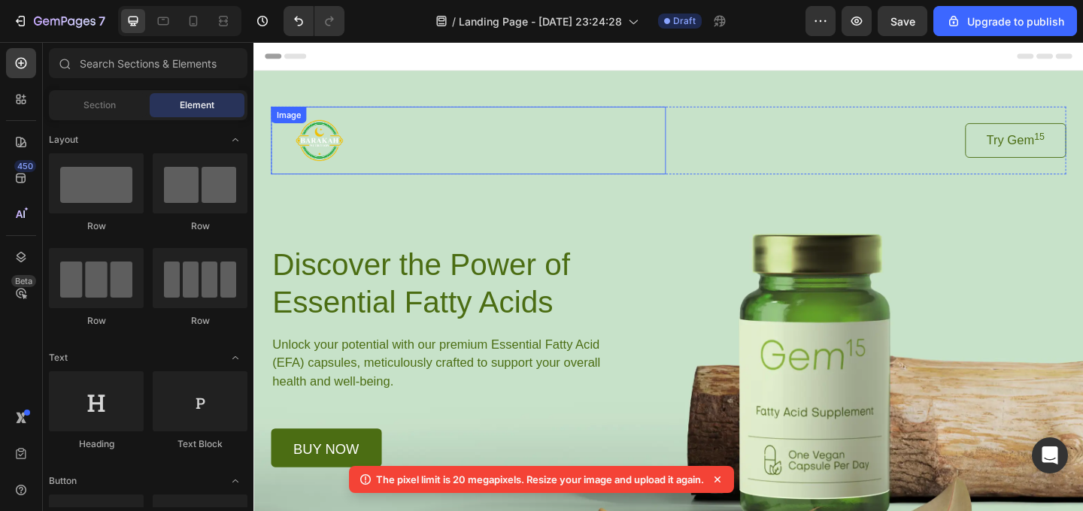
click at [320, 149] on img at bounding box center [324, 149] width 105 height 74
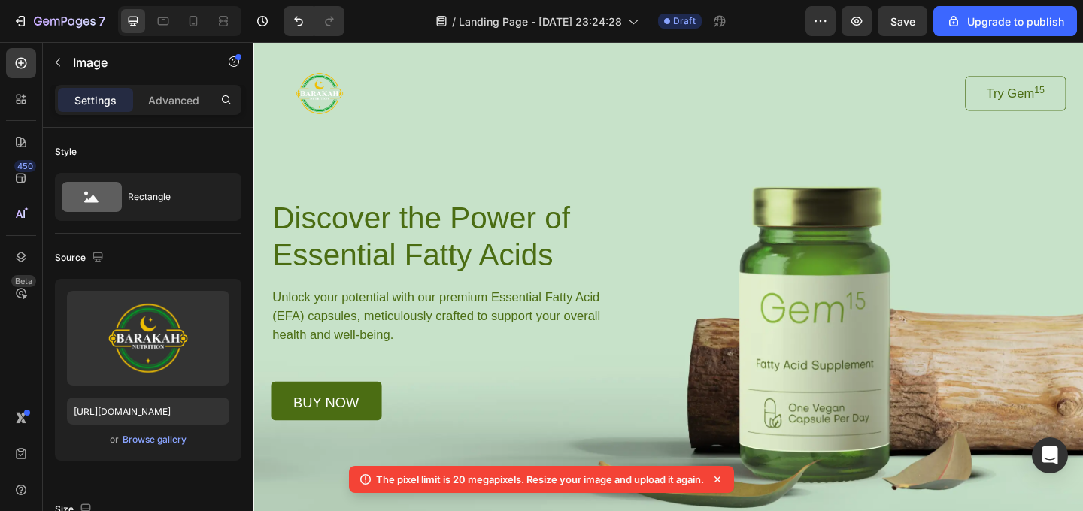
scroll to position [72, 0]
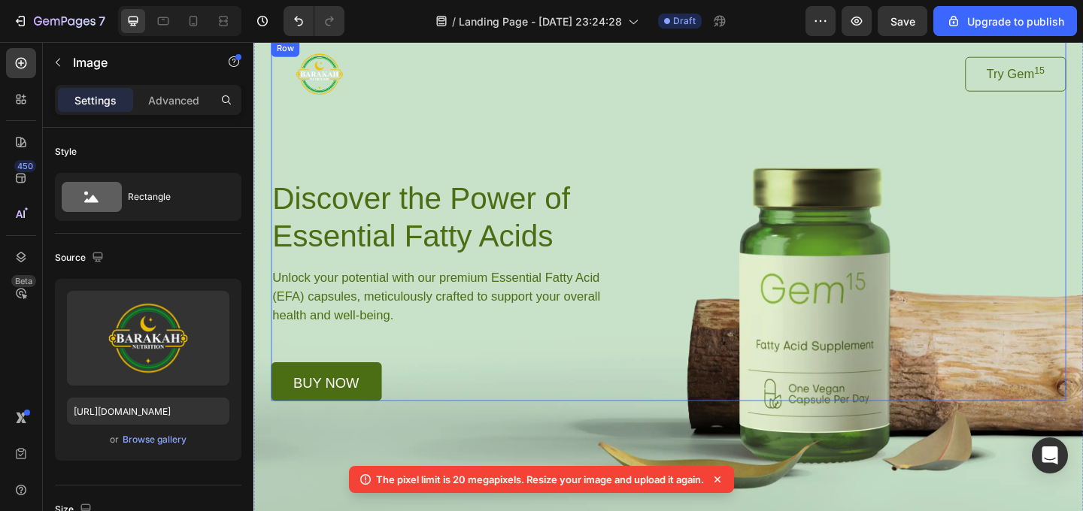
click at [642, 150] on div "Image Try Gem 15 Button Row Discover the Power of Essential Fatty Acids Heading…" at bounding box center [704, 236] width 865 height 393
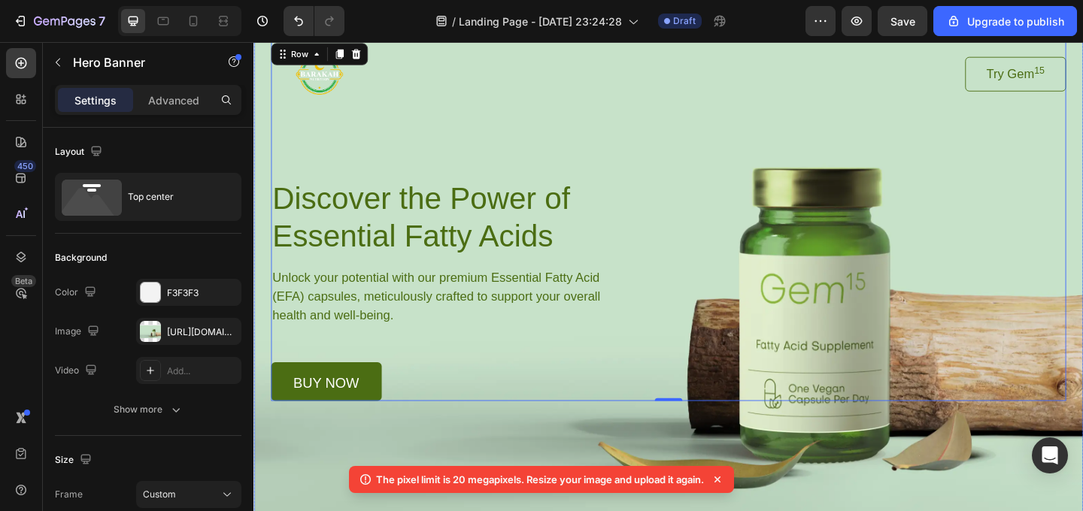
click at [302, 490] on div "Background Image" at bounding box center [704, 285] width 902 height 569
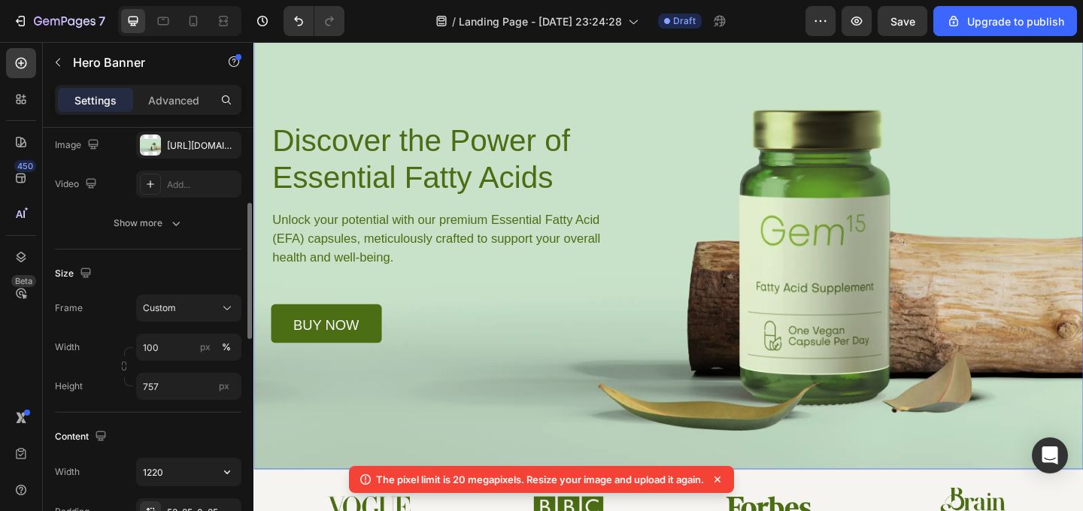
scroll to position [201, 0]
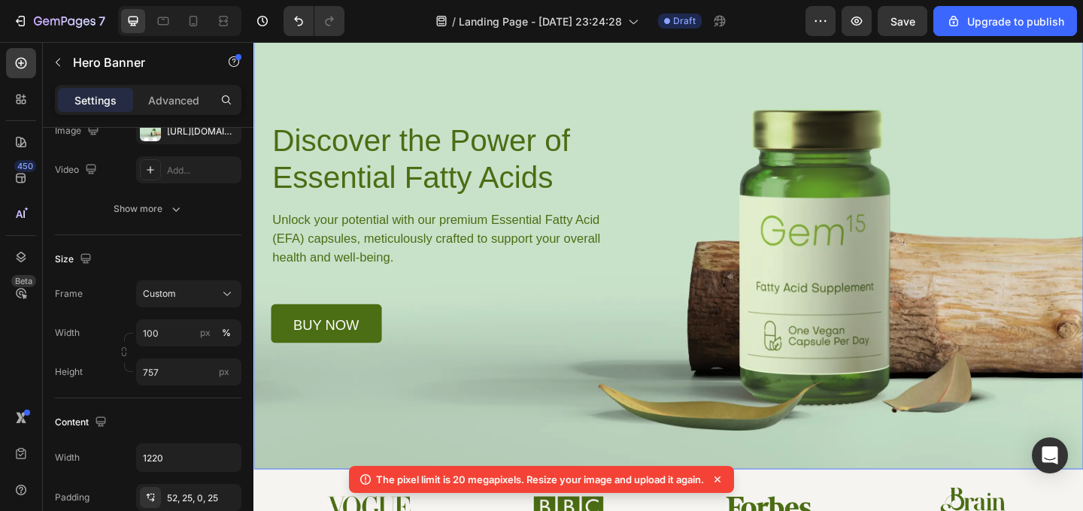
click at [875, 413] on div "Background Image" at bounding box center [704, 222] width 902 height 569
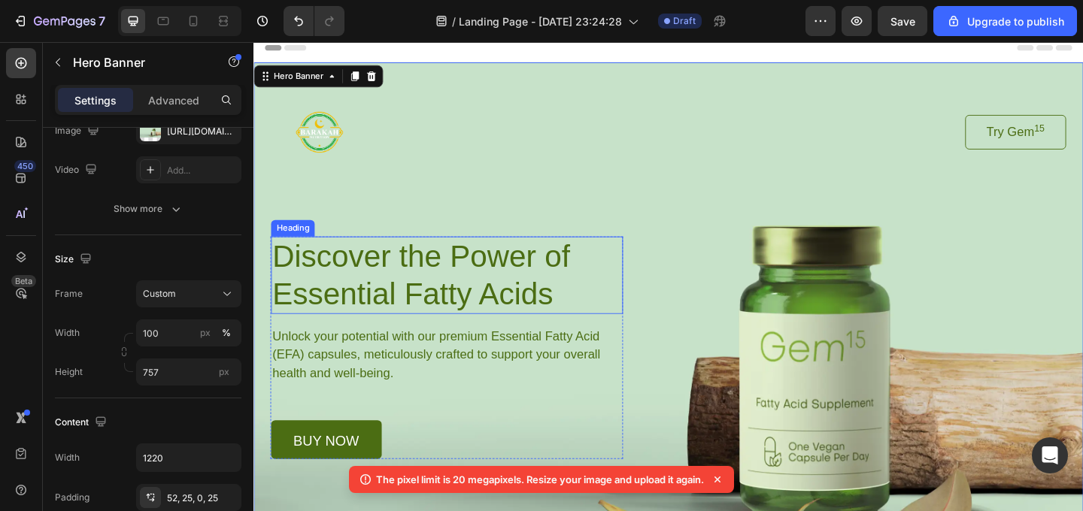
scroll to position [0, 0]
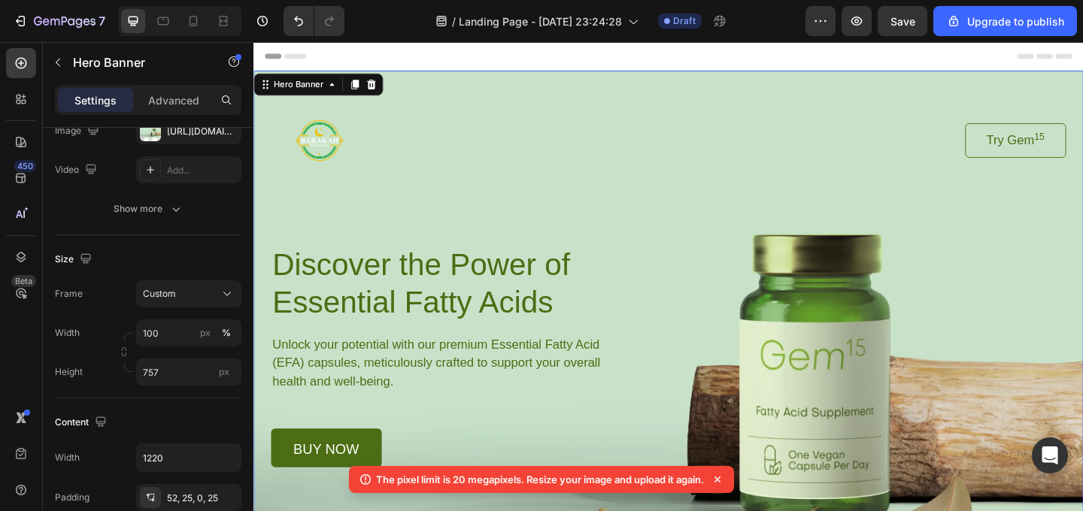
click at [443, 101] on div "Image Try Gem 15 Button Row Discover the Power of Essential Fatty Acids Heading…" at bounding box center [704, 289] width 902 height 432
click at [592, 90] on div "Image Try Gem 15 Button Row Discover the Power of Essential Fatty Acids Heading…" at bounding box center [704, 289] width 902 height 432
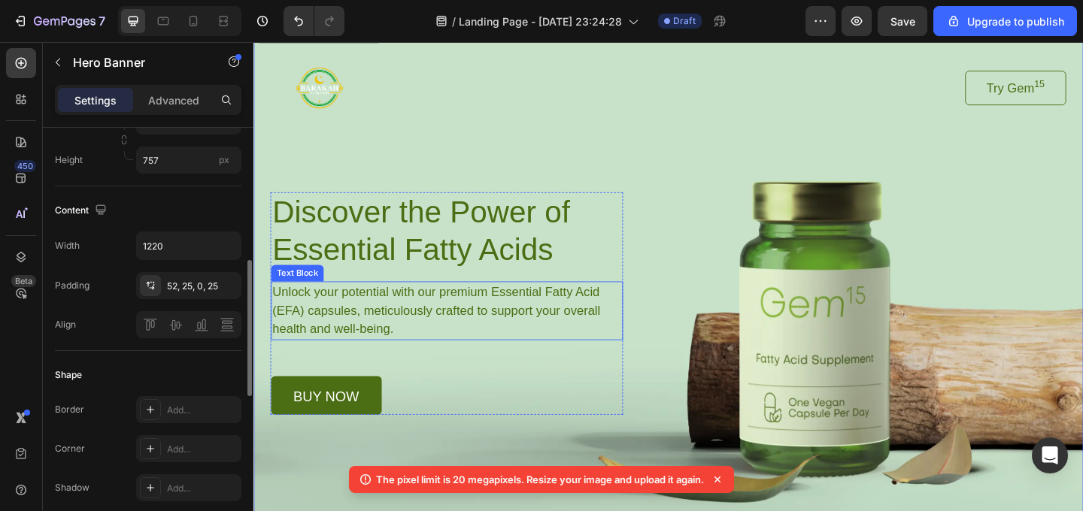
scroll to position [115, 0]
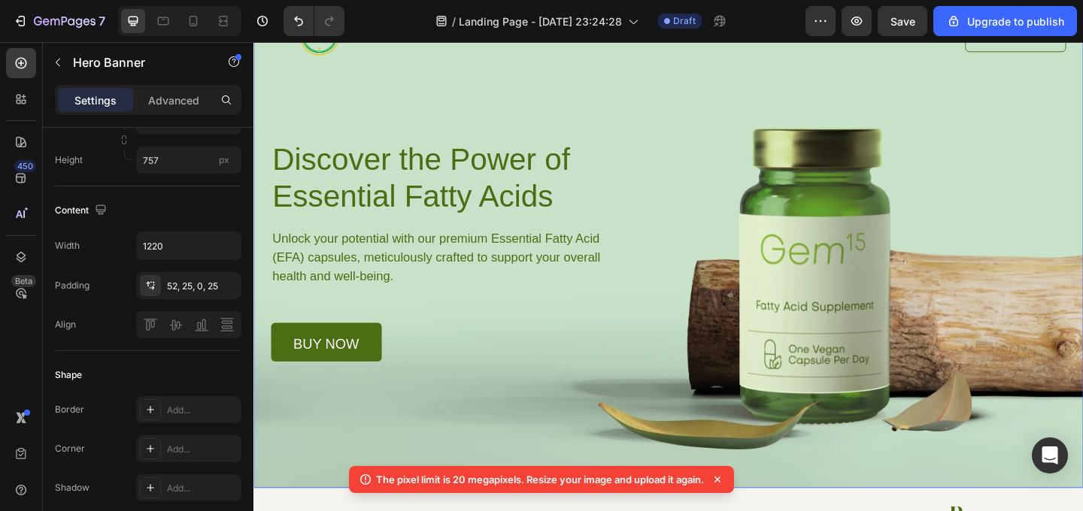
click at [356, 447] on div "Background Image" at bounding box center [704, 242] width 902 height 569
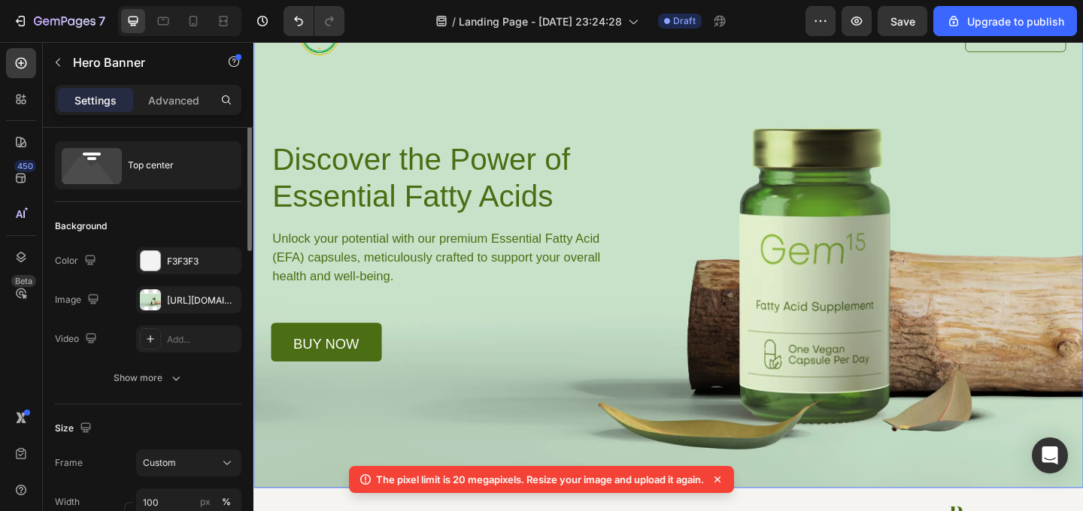
scroll to position [7, 0]
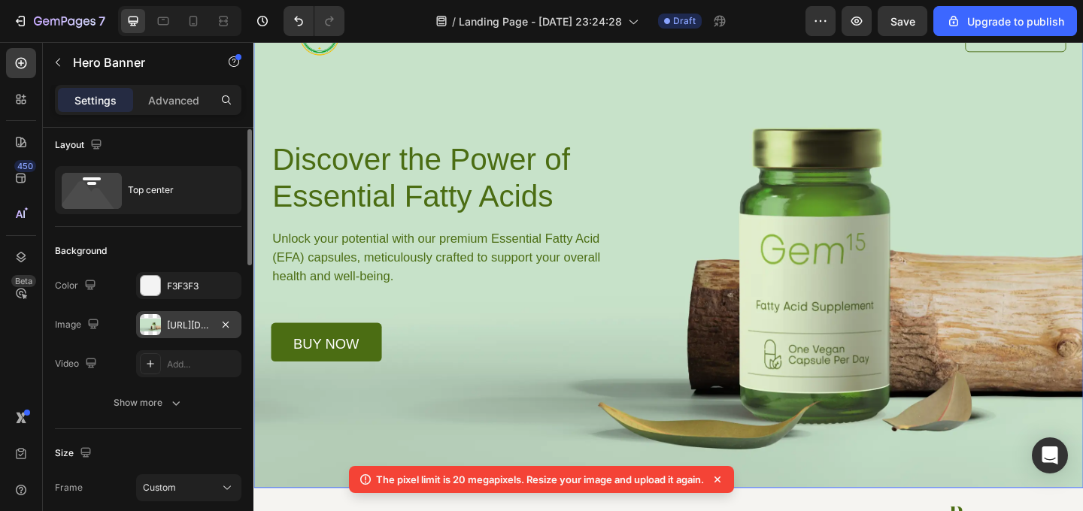
click at [171, 327] on div "[URL][DOMAIN_NAME]" at bounding box center [189, 326] width 44 height 14
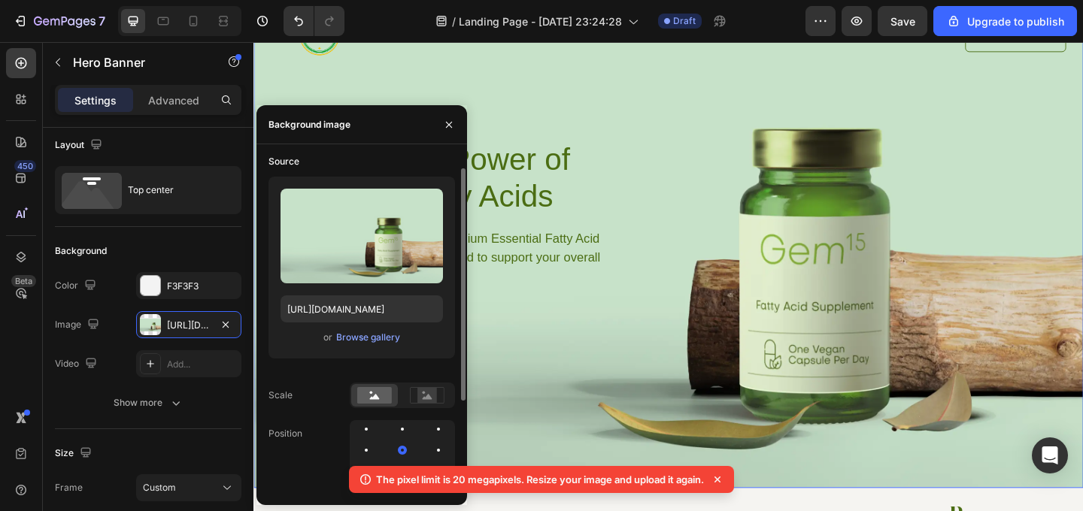
scroll to position [17, 0]
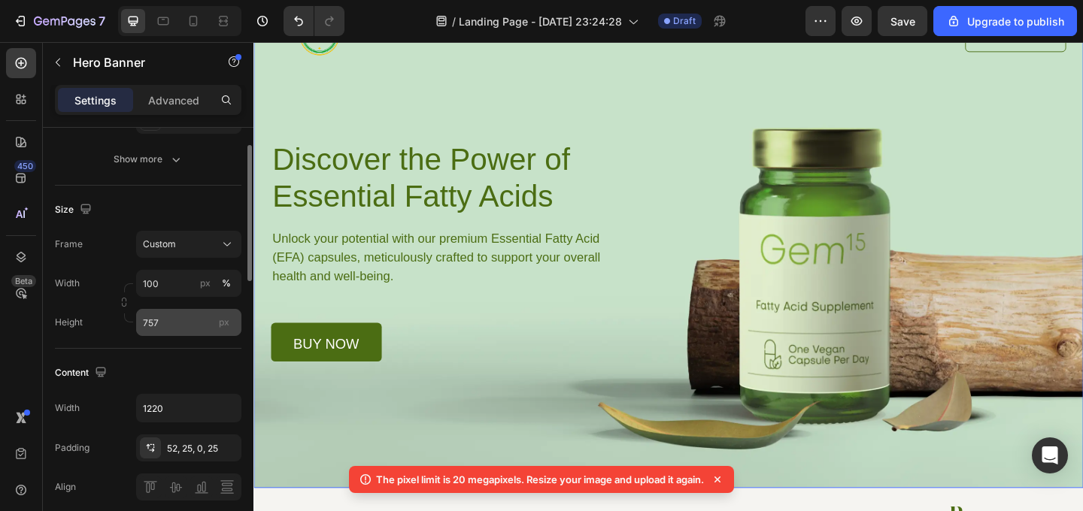
scroll to position [265, 0]
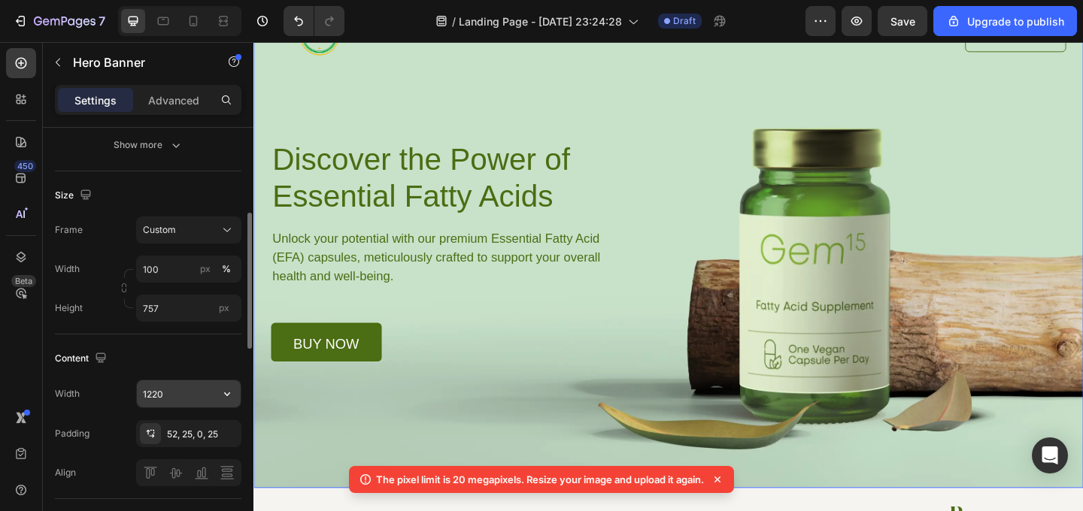
click at [175, 391] on input "1220" at bounding box center [189, 394] width 104 height 27
click at [229, 393] on icon "button" at bounding box center [227, 394] width 15 height 15
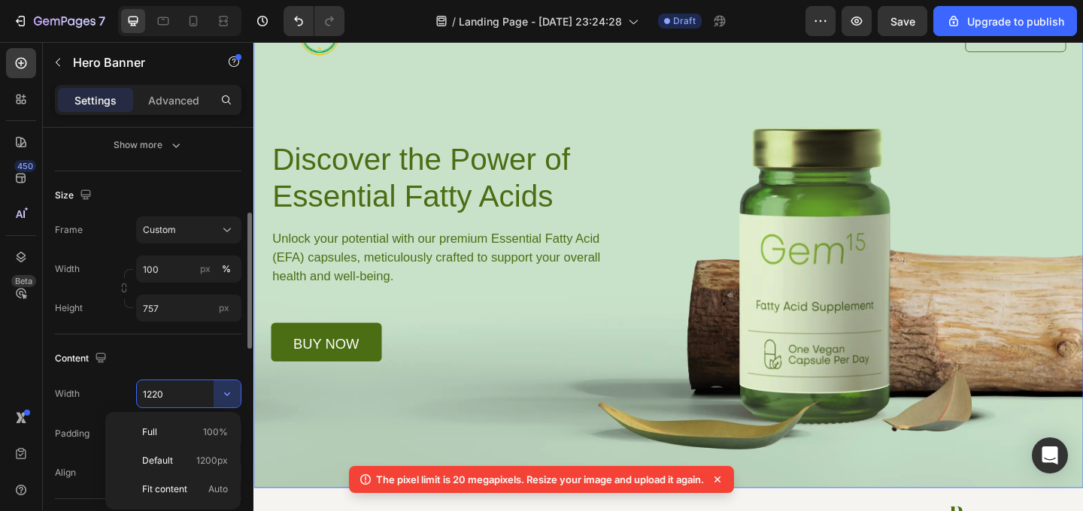
click at [207, 361] on div "Content" at bounding box center [148, 359] width 186 height 24
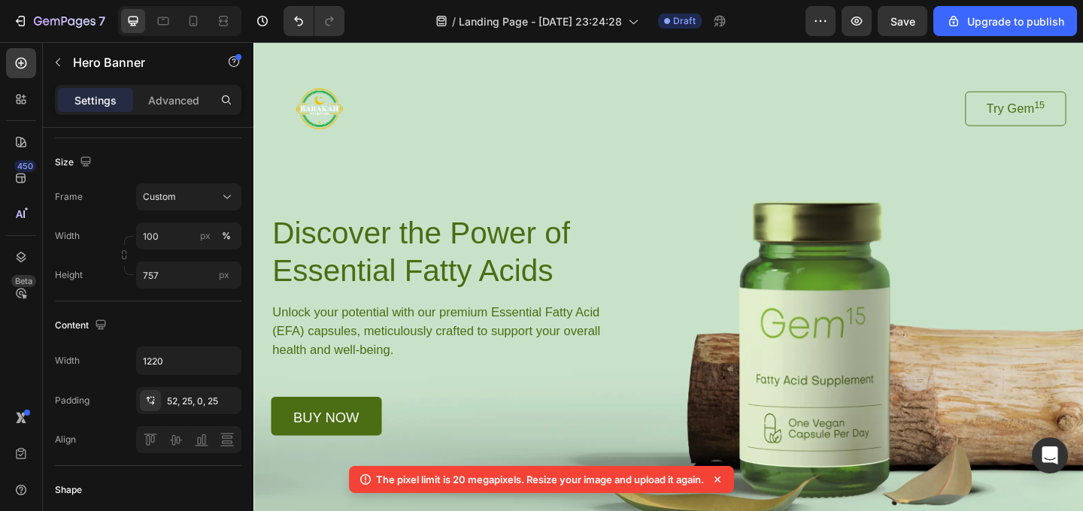
scroll to position [23, 0]
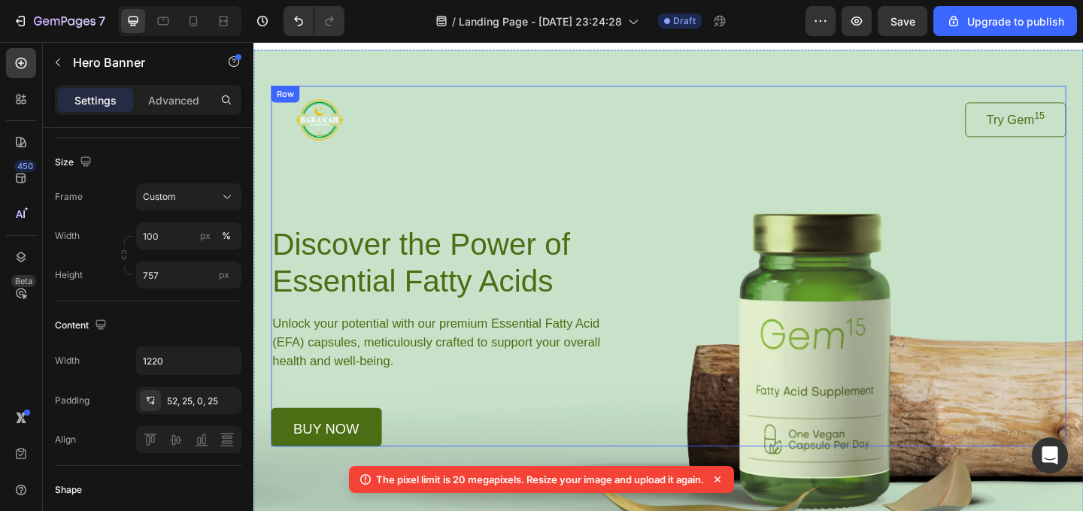
click at [681, 210] on div "Image Try Gem 15 Button Row Discover the Power of Essential Fatty Acids Heading…" at bounding box center [704, 285] width 865 height 393
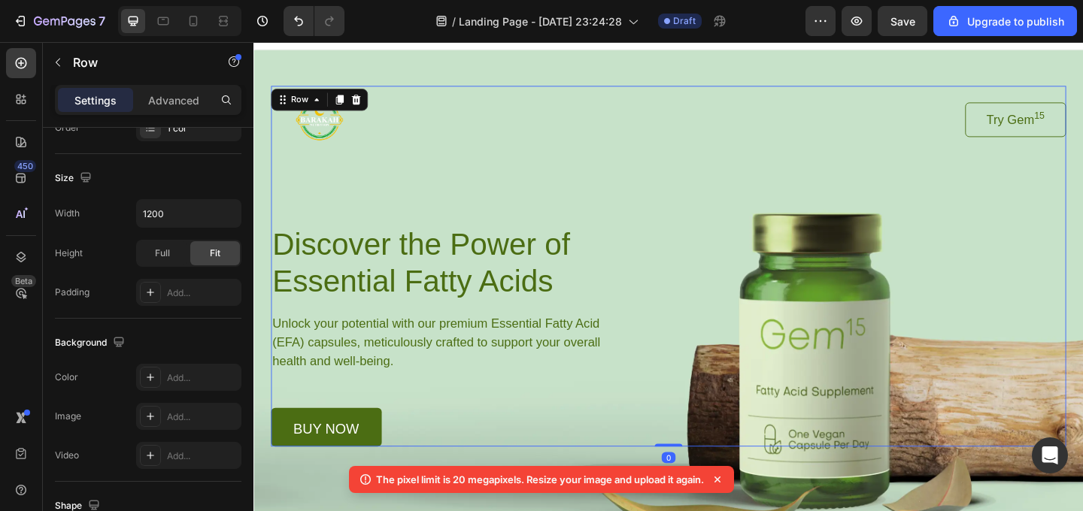
scroll to position [0, 0]
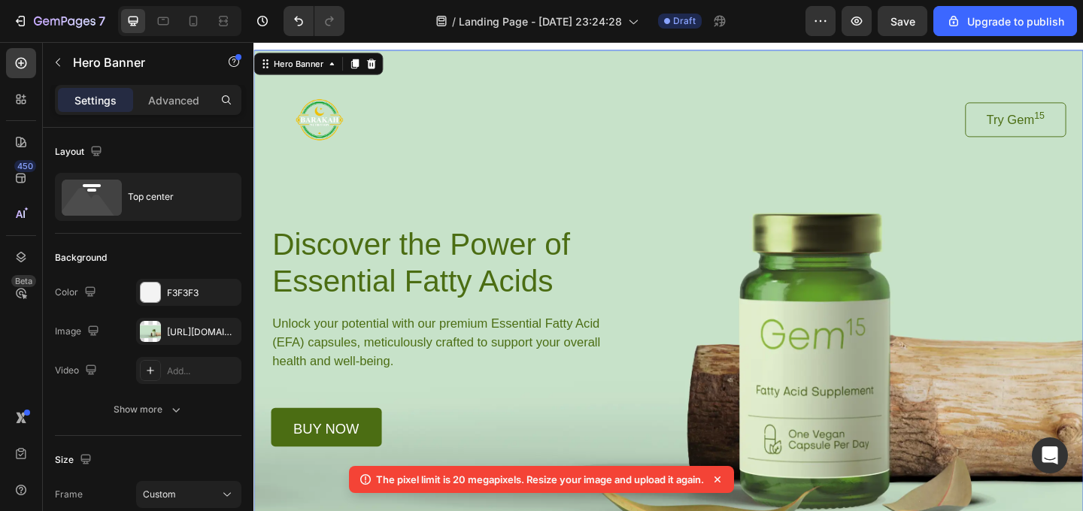
click at [312, 511] on div "Background Image" at bounding box center [704, 334] width 902 height 569
click at [308, 511] on div "Background Image" at bounding box center [704, 334] width 902 height 569
click at [187, 328] on div "[URL][DOMAIN_NAME]" at bounding box center [189, 333] width 44 height 14
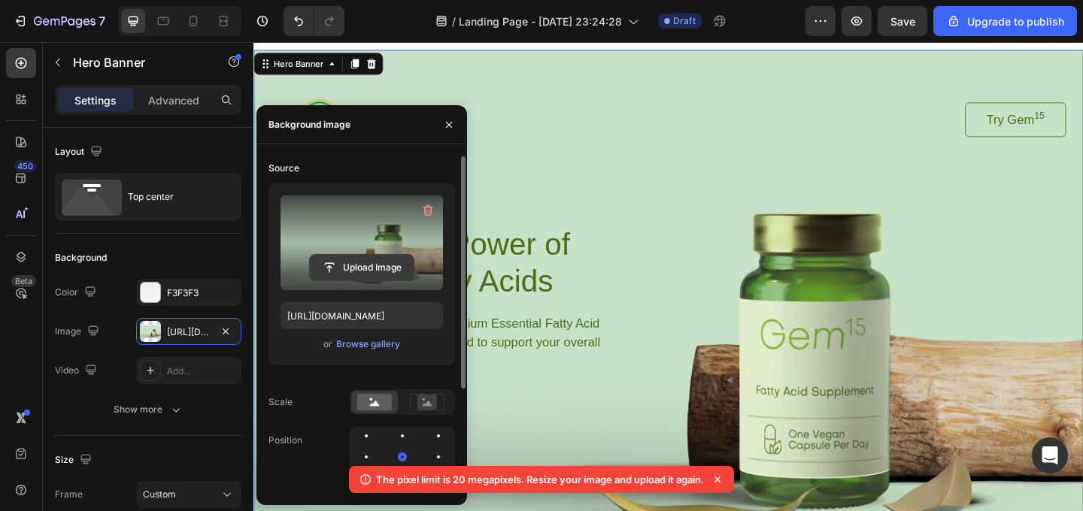
click at [357, 271] on input "file" at bounding box center [362, 268] width 104 height 26
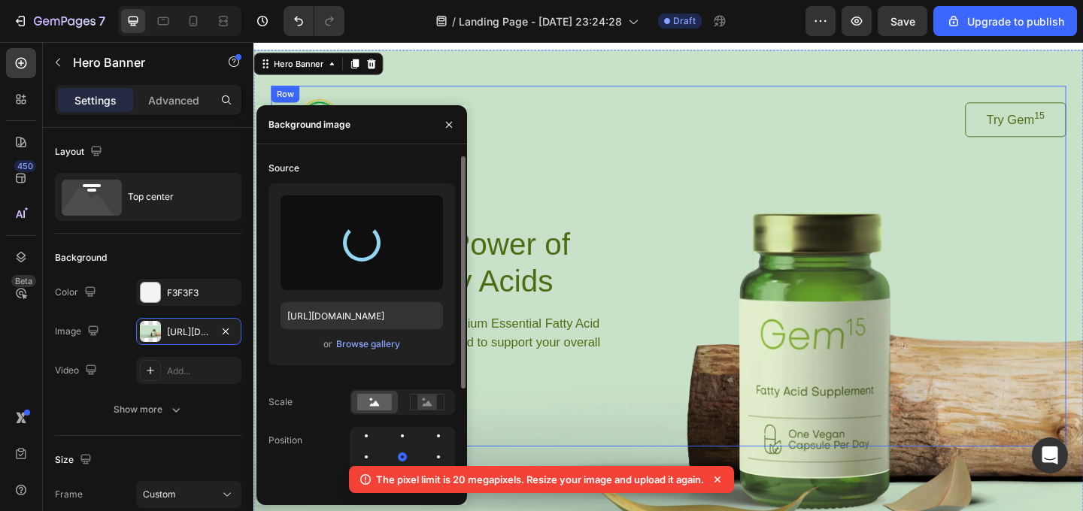
type input "[URL][DOMAIN_NAME]"
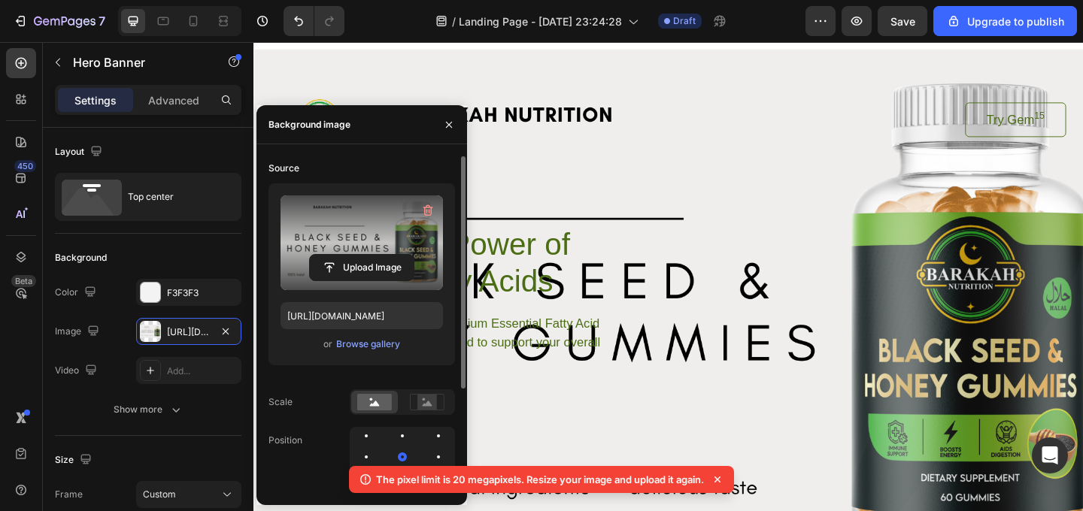
click at [745, 47] on div "Header" at bounding box center [704, 35] width 878 height 30
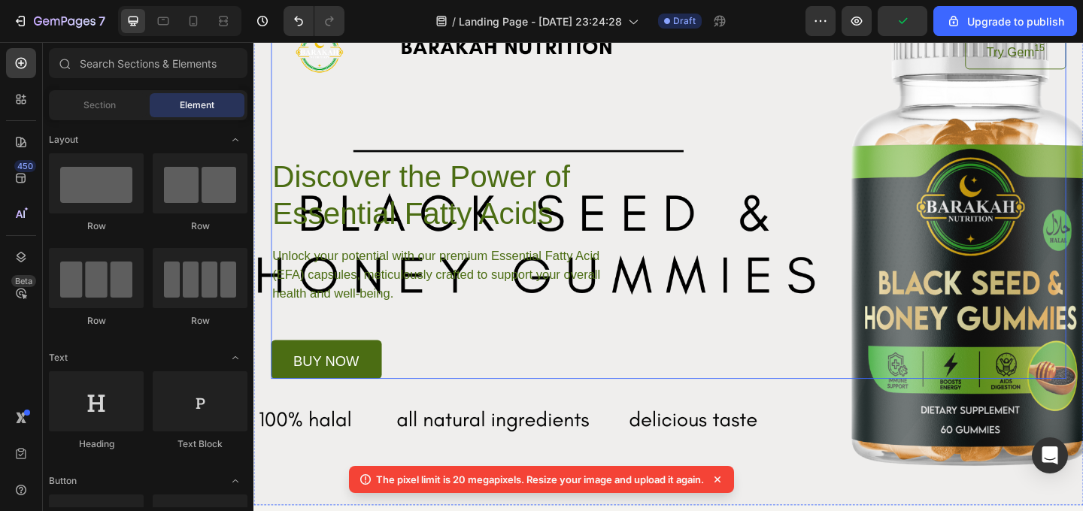
scroll to position [100, 0]
